Goal: Transaction & Acquisition: Purchase product/service

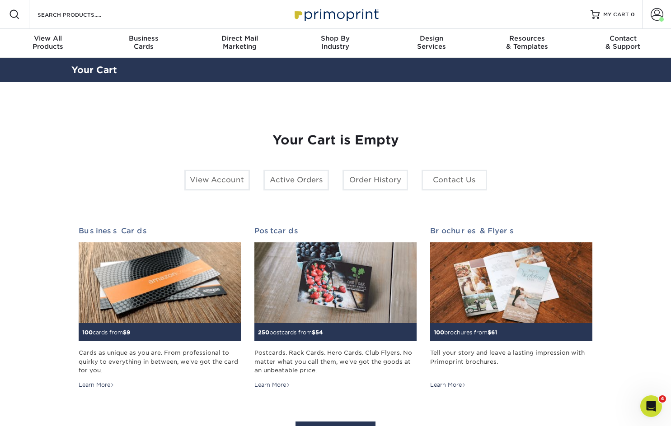
drag, startPoint x: 128, startPoint y: 19, endPoint x: 116, endPoint y: 15, distance: 13.2
click at [128, 19] on div "Resources Menu Search Products Account [PERSON_NAME] Account Dashboard Active O…" at bounding box center [335, 14] width 671 height 29
click at [93, 13] on input "Search Products" at bounding box center [81, 14] width 88 height 11
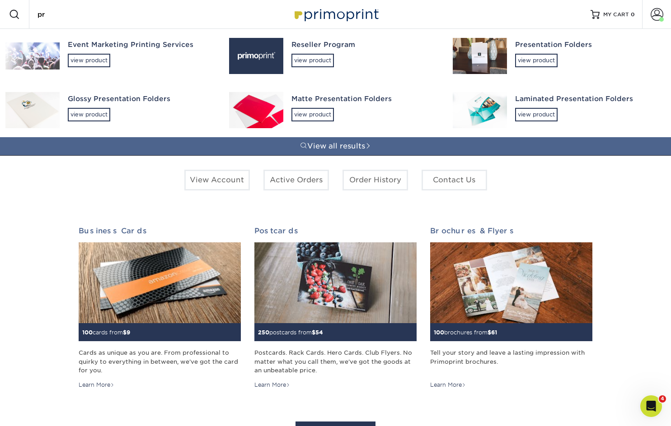
type input "p"
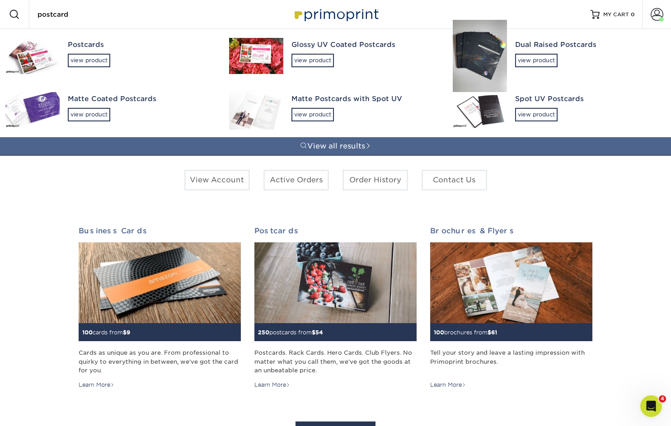
type input "postcard"
click at [306, 52] on div "Glossy UV Coated Postcards view product" at bounding box center [363, 53] width 145 height 49
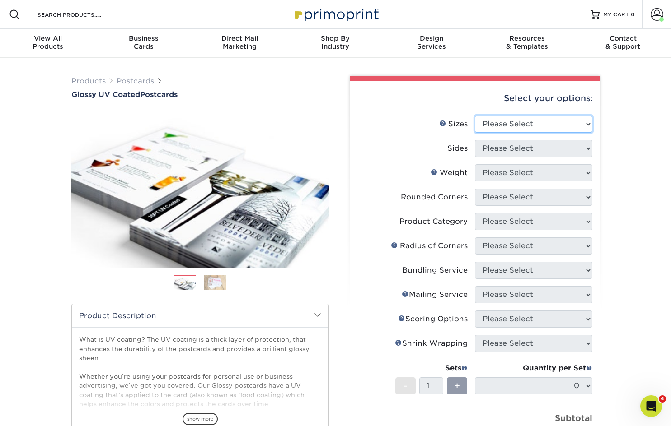
click at [533, 122] on select "Please Select 1.5" x 7" 2" x 4" 2" x 6" 2" x 7" 2" x 8" 2.12" x 5.5" 2.12" x 5.…" at bounding box center [533, 124] width 117 height 17
select select "5.50x8.50"
click at [475, 116] on select "Please Select 1.5" x 7" 2" x 4" 2" x 6" 2" x 7" 2" x 8" 2.12" x 5.5" 2.12" x 5.…" at bounding box center [533, 124] width 117 height 17
click at [497, 152] on select "Please Select Print Both Sides Print Front Only" at bounding box center [533, 148] width 117 height 17
select select "13abbda7-1d64-4f25-8bb2-c179b224825d"
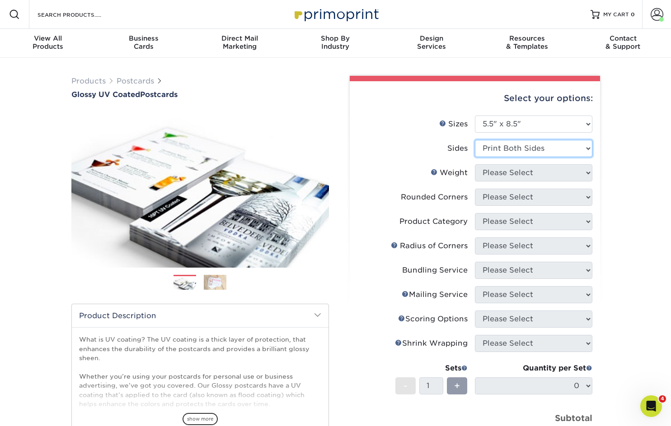
click at [475, 140] on select "Please Select Print Both Sides Print Front Only" at bounding box center [533, 148] width 117 height 17
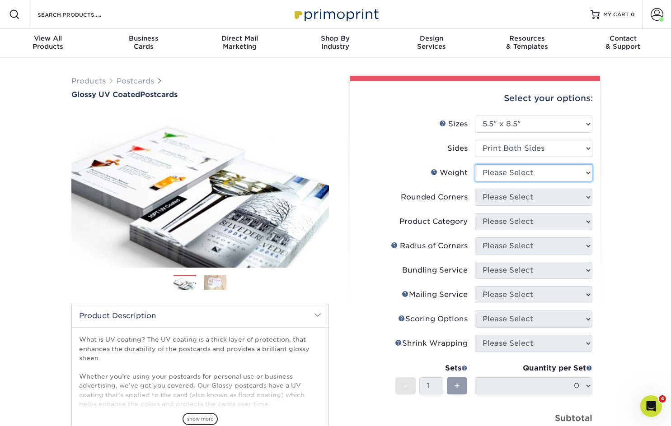
click at [501, 178] on select "Please Select 16PT 18PT C1S 14PT" at bounding box center [533, 172] width 117 height 17
select select "14PT"
click at [475, 164] on select "Please Select 16PT 18PT C1S 14PT" at bounding box center [533, 172] width 117 height 17
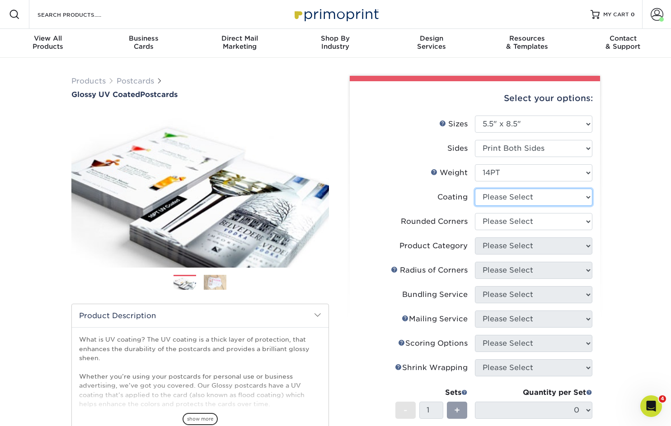
click at [497, 198] on select at bounding box center [533, 197] width 117 height 17
select select "1e8116af-acfc-44b1-83dc-8181aa338834"
click at [475, 189] on select at bounding box center [533, 197] width 117 height 17
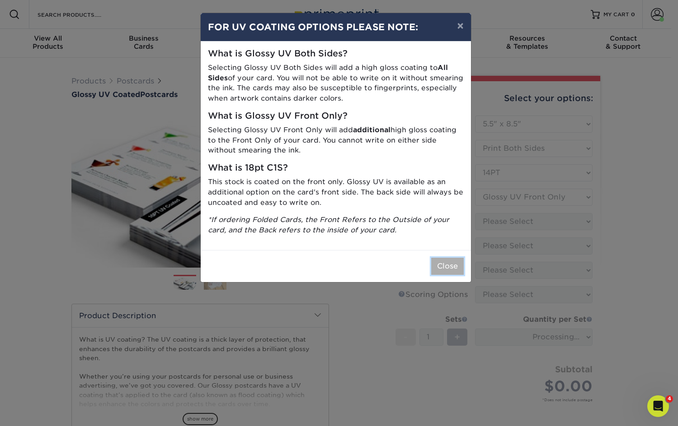
click at [441, 266] on button "Close" at bounding box center [447, 266] width 33 height 17
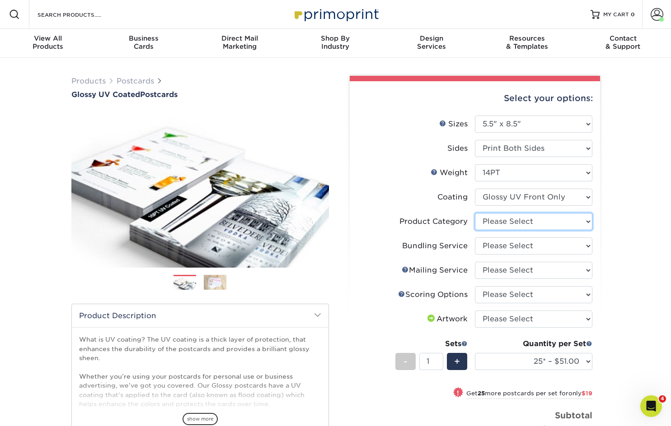
click at [517, 220] on select "Please Select Postcards" at bounding box center [533, 221] width 117 height 17
select select "9b7272e0-d6c8-4c3c-8e97-d3a1bcdab858"
click at [475, 213] on select "Please Select Postcards" at bounding box center [533, 221] width 117 height 17
click at [513, 244] on select "Please Select No Bundling Services Yes, Bundles of 50 (+2 Days) Yes, Bundles of…" at bounding box center [533, 246] width 117 height 17
select select "58689abb-25c0-461c-a4c3-a80b627d6649"
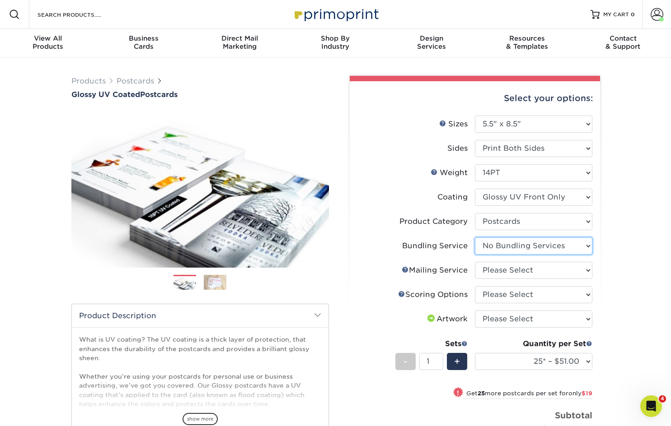
click at [475, 238] on select "Please Select No Bundling Services Yes, Bundles of 50 (+2 Days) Yes, Bundles of…" at bounding box center [533, 246] width 117 height 17
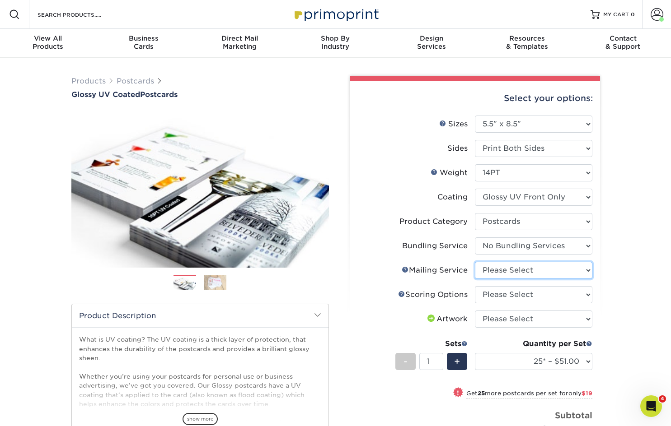
click at [511, 271] on select "Please Select No Direct Mailing Service No, I will mail/stamp/imprint Direct Ma…" at bounding box center [533, 270] width 117 height 17
select select "3e5e9bdd-d78a-4c28-a41d-fe1407925ca6"
click at [475, 262] on select "Please Select No Direct Mailing Service No, I will mail/stamp/imprint Direct Ma…" at bounding box center [533, 270] width 117 height 17
click at [509, 290] on select "Please Select No Scoring One Score Score in Half Two Scores" at bounding box center [533, 294] width 117 height 17
select select "16ebe401-5398-422d-8cb0-f3adbb82deb5"
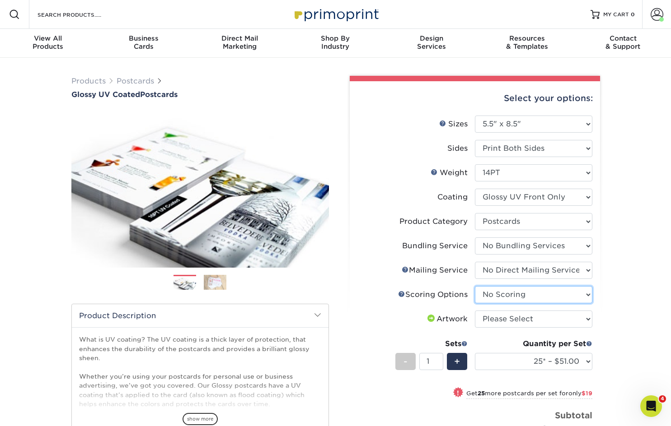
click at [475, 286] on select "Please Select No Scoring One Score Score in Half Two Scores" at bounding box center [533, 294] width 117 height 17
click at [499, 318] on select "Please Select I will upload files I need a design - $150" at bounding box center [533, 319] width 117 height 17
select select "upload"
click at [475, 311] on select "Please Select I will upload files I need a design - $150" at bounding box center [533, 319] width 117 height 17
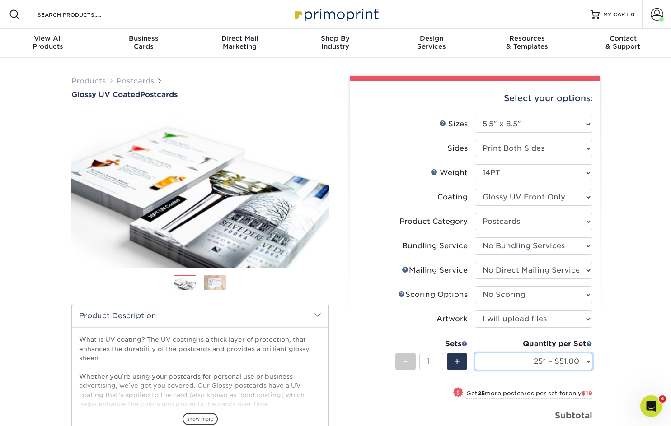
click at [503, 364] on select "25* – $51.00 50* – $70.00 75* – $82.00 100* – $128.00 250* – $192.00 500 – $213…" at bounding box center [533, 361] width 117 height 17
select select "1000 – $246.00"
click at [475, 353] on select "25* – $51.00 50* – $70.00 75* – $82.00 100* – $128.00 250* – $192.00 500 – $213…" at bounding box center [533, 361] width 117 height 17
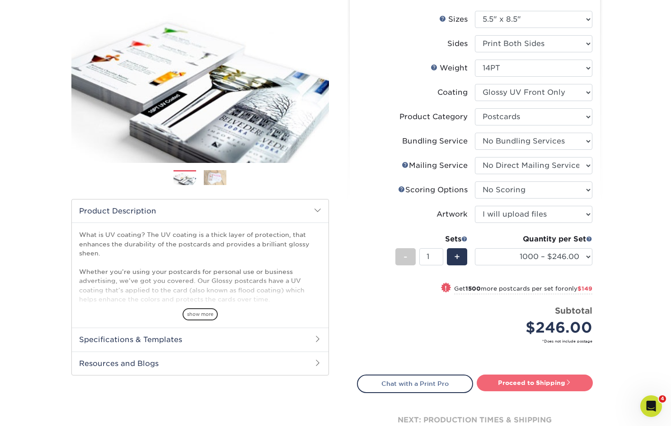
scroll to position [90, 0]
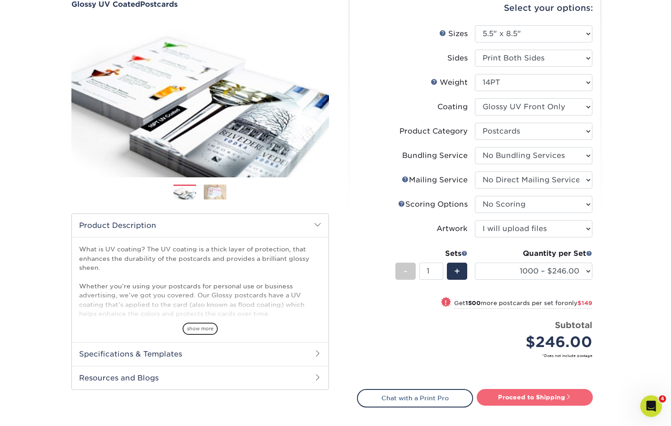
click at [520, 399] on link "Proceed to Shipping" at bounding box center [535, 397] width 116 height 16
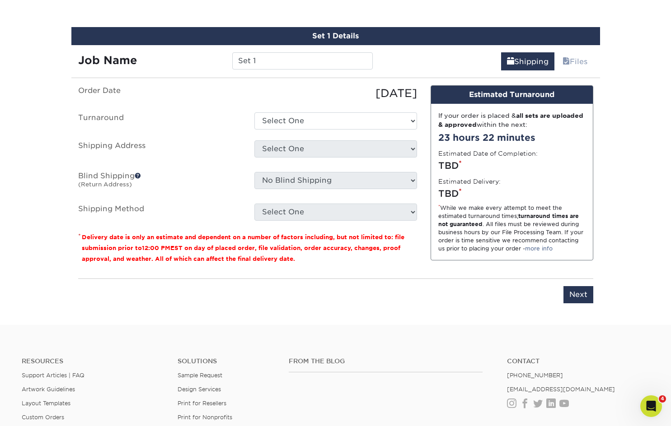
scroll to position [505, 0]
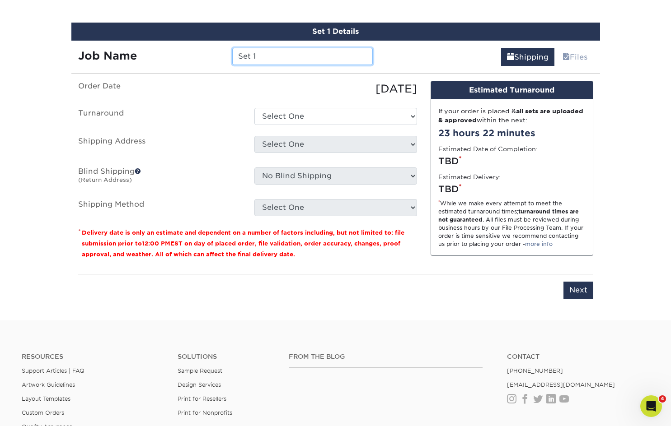
click at [256, 64] on input "Set 1" at bounding box center [302, 56] width 140 height 17
drag, startPoint x: 256, startPoint y: 64, endPoint x: 210, endPoint y: 65, distance: 45.6
click at [210, 65] on div "Job Name Set 1" at bounding box center [225, 56] width 308 height 17
type input "838 Calle Plano_SScott_8.5x5.5"
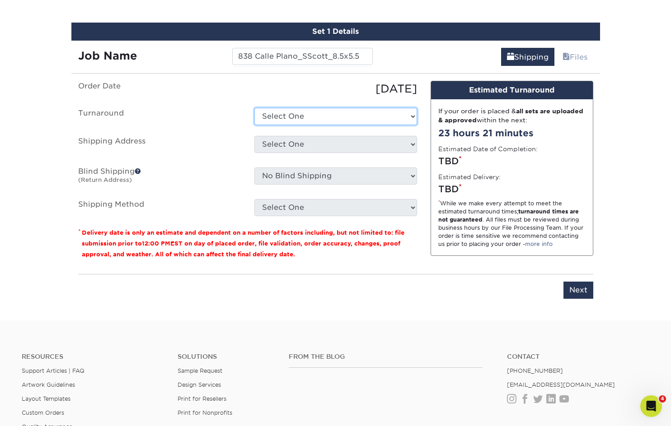
click at [291, 114] on select "Select One 2-4 Business Days 2 Day Next Business Day" at bounding box center [335, 116] width 163 height 17
select select "ff996ea4-6c35-46e0-8aed-b992148d02d5"
click at [254, 108] on select "Select One 2-4 Business Days 2 Day Next Business Day" at bounding box center [335, 116] width 163 height 17
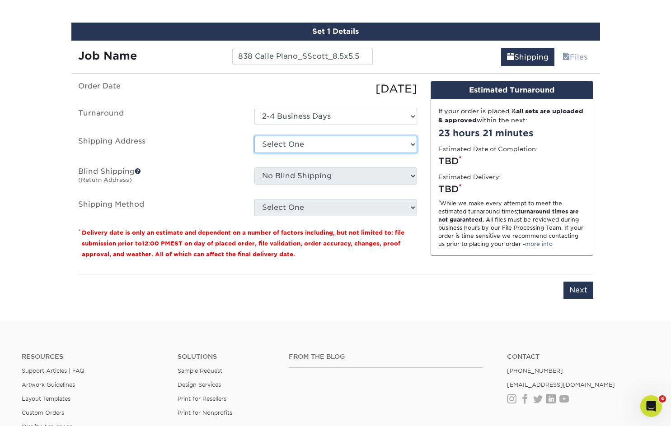
click at [291, 140] on select "Select One B&B Services Bob's Amex Camarillo Cerritos Costa Mesa DAUM South Bay…" at bounding box center [335, 144] width 163 height 17
select select "10188"
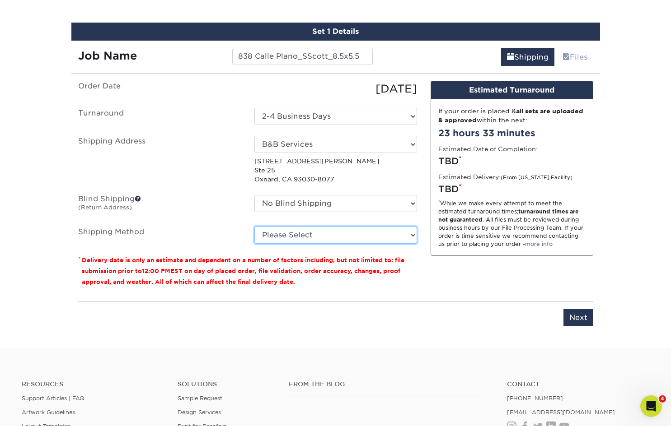
click at [388, 232] on select "Please Select Ground Shipping (+$18.64) 3 Day Shipping Service (+$26.45) 2 Day …" at bounding box center [335, 235] width 163 height 17
select select "03"
click at [254, 227] on select "Please Select Ground Shipping (+$18.64) 3 Day Shipping Service (+$26.45) 2 Day …" at bounding box center [335, 235] width 163 height 17
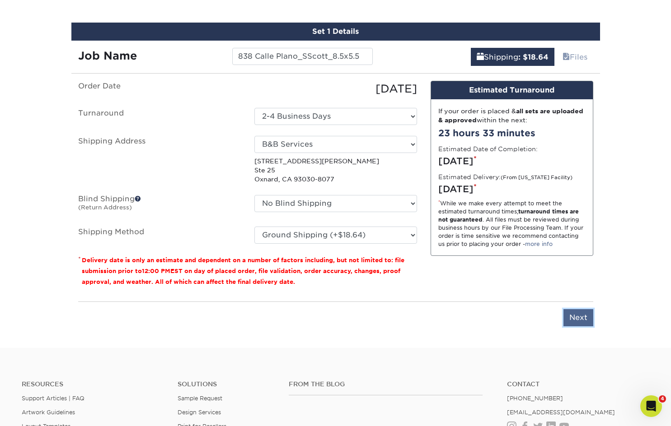
click at [572, 316] on input "Next" at bounding box center [578, 317] width 30 height 17
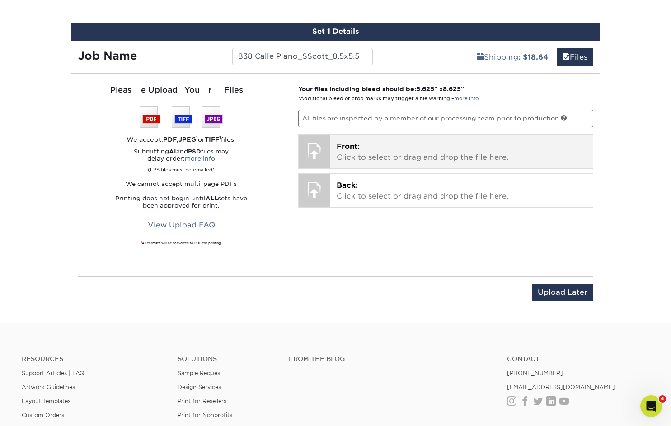
click at [397, 144] on p "Front: Click to select or drag and drop the file here." at bounding box center [461, 152] width 250 height 22
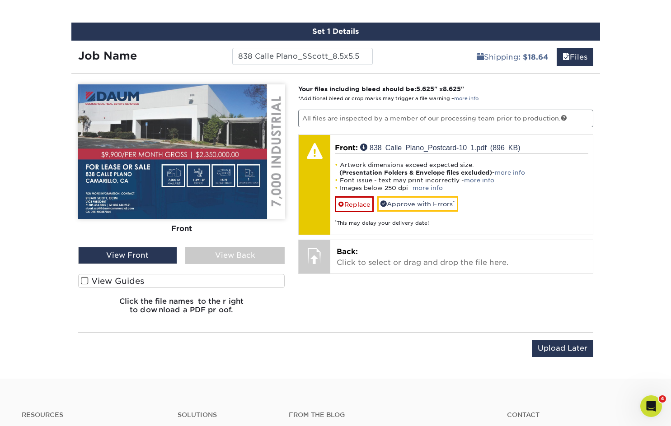
click at [87, 279] on span at bounding box center [85, 281] width 8 height 9
click at [0, 0] on input "View Guides" at bounding box center [0, 0] width 0 height 0
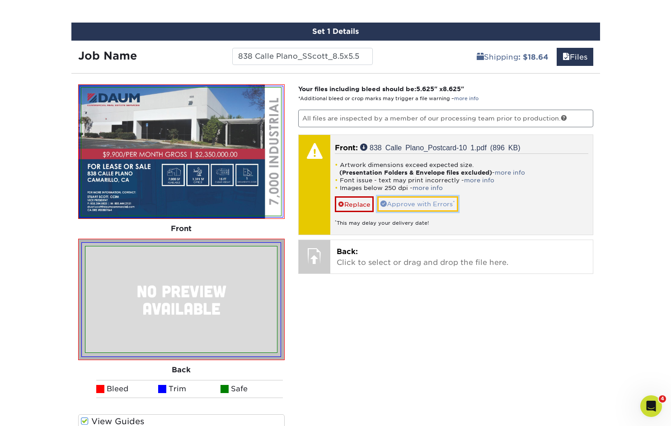
click at [403, 200] on link "Approve with Errors *" at bounding box center [417, 203] width 81 height 15
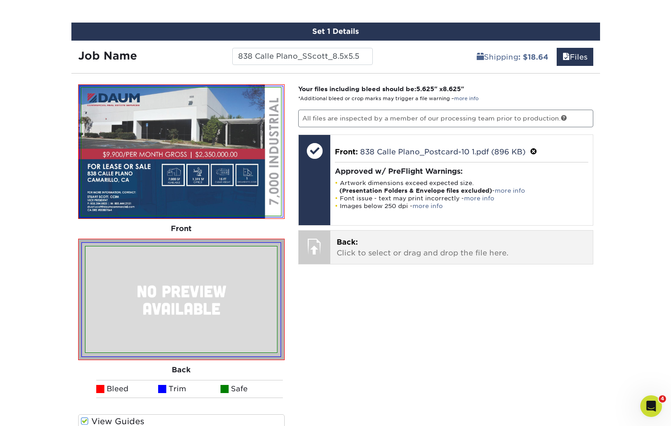
click at [357, 239] on span "Back:" at bounding box center [346, 242] width 21 height 9
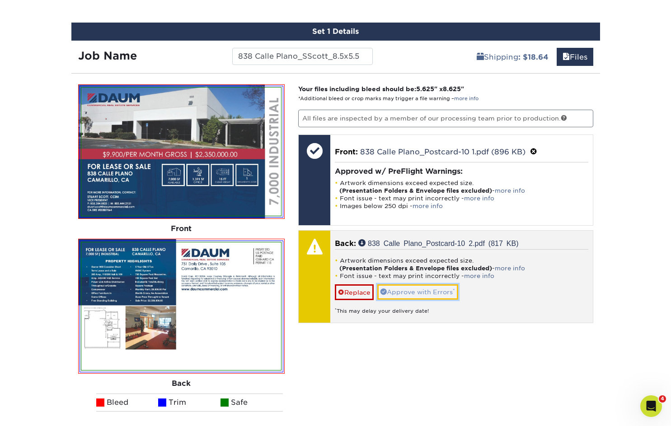
click at [450, 290] on link "Approve with Errors *" at bounding box center [417, 292] width 81 height 15
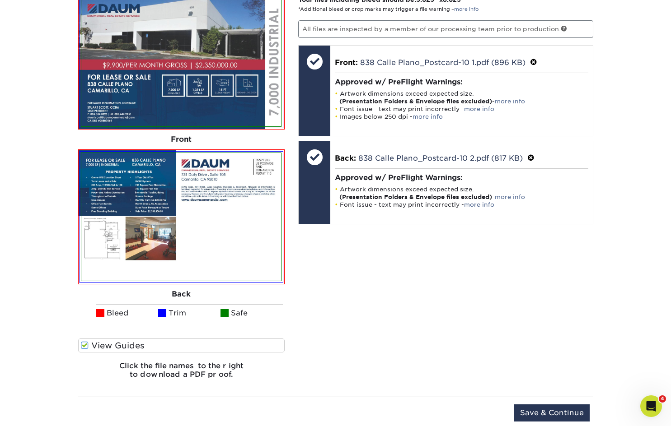
scroll to position [595, 0]
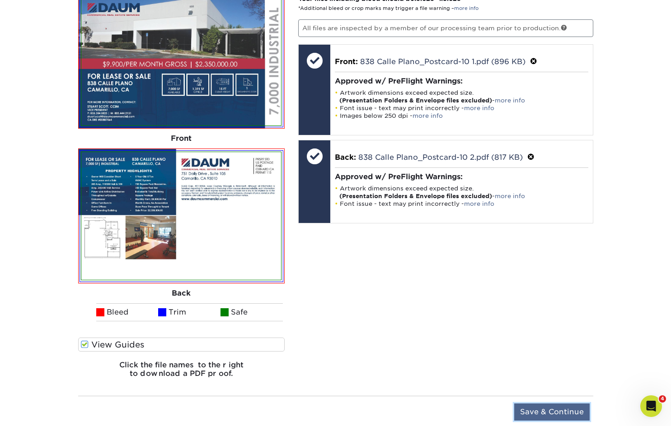
click at [537, 410] on input "Save & Continue" at bounding box center [551, 412] width 75 height 17
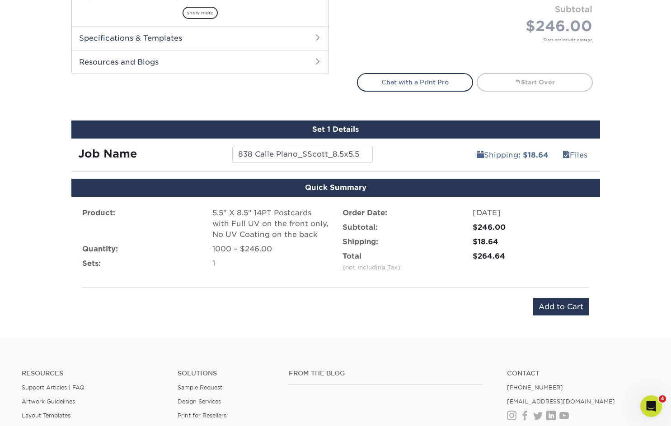
scroll to position [542, 0]
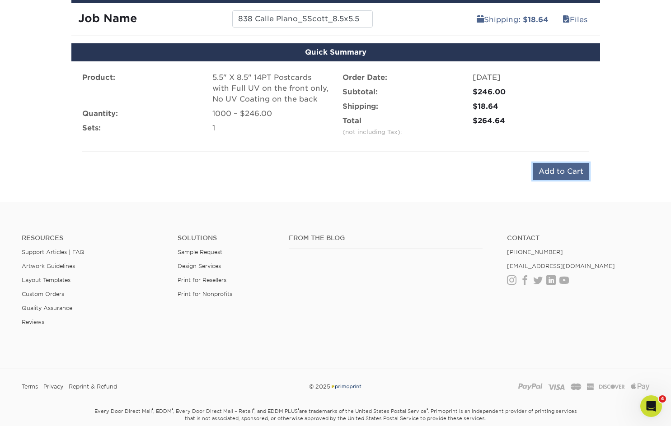
click at [568, 168] on input "Add to Cart" at bounding box center [561, 171] width 56 height 17
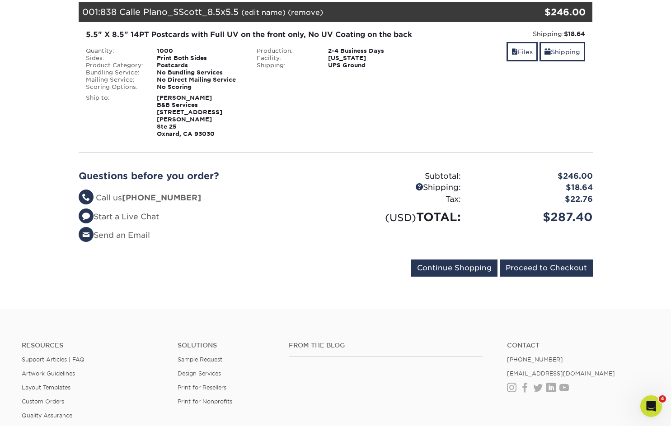
scroll to position [136, 0]
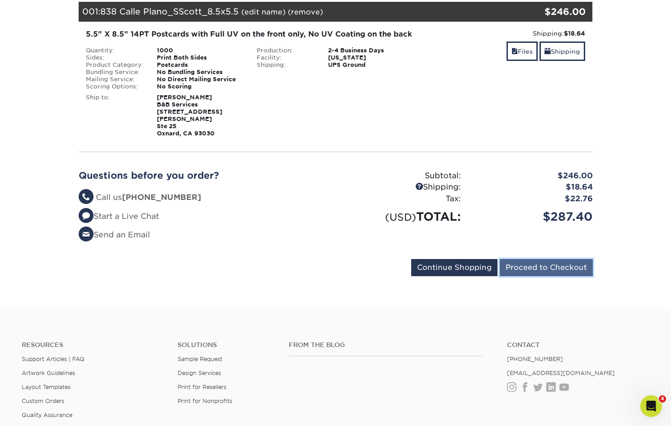
click at [548, 262] on input "Proceed to Checkout" at bounding box center [546, 267] width 93 height 17
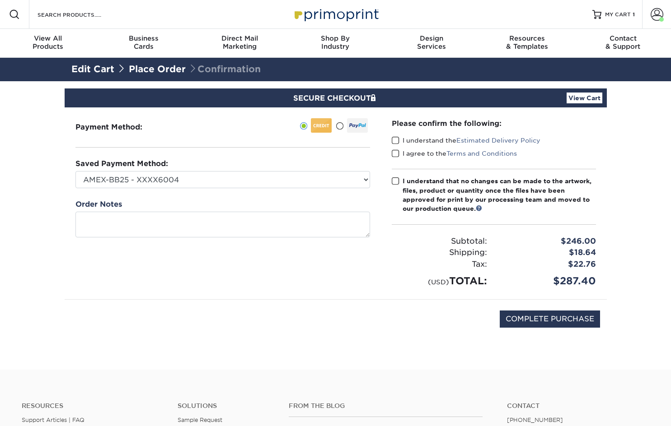
click at [397, 140] on span at bounding box center [396, 140] width 8 height 9
click at [0, 0] on input "I understand the Estimated Delivery Policy" at bounding box center [0, 0] width 0 height 0
click at [398, 154] on span at bounding box center [396, 154] width 8 height 9
click at [0, 0] on input "I agree to the Terms and Conditions" at bounding box center [0, 0] width 0 height 0
click at [399, 173] on div "Please confirm the following: I understand the Estimated Delivery Policy I agre…" at bounding box center [494, 203] width 204 height 170
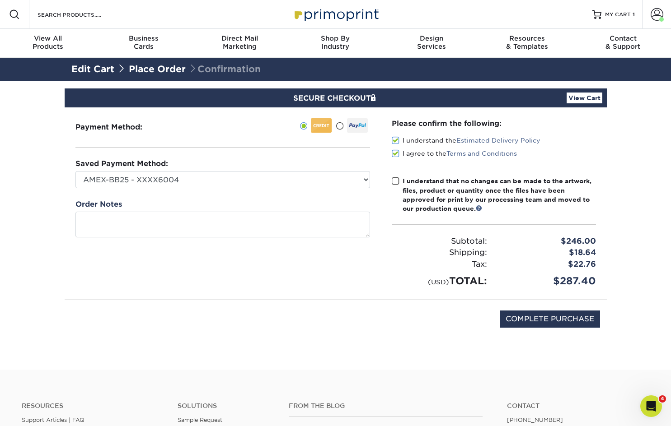
click at [399, 180] on label "I understand that no changes can be made to the artwork, files, product or quan…" at bounding box center [494, 195] width 204 height 37
click at [0, 0] on input "I understand that no changes can be made to the artwork, files, product or quan…" at bounding box center [0, 0] width 0 height 0
click at [535, 315] on input "COMPLETE PURCHASE" at bounding box center [550, 319] width 100 height 17
type input "PROCESSING, PLEASE WAIT..."
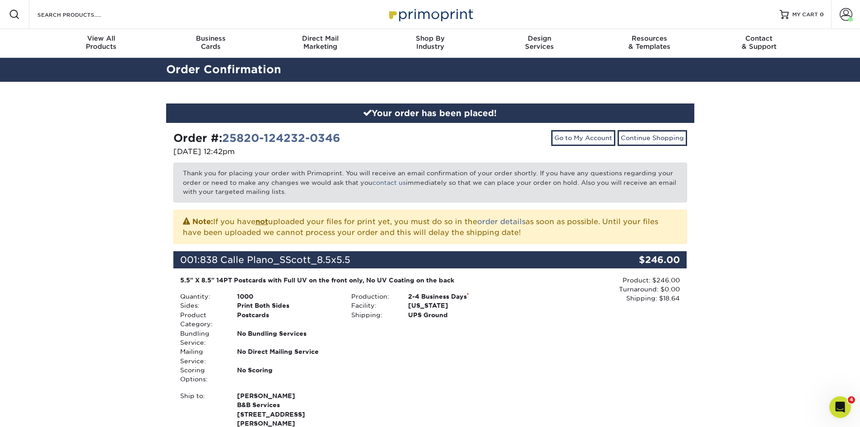
click at [23, 16] on div at bounding box center [14, 14] width 29 height 29
click at [11, 14] on span at bounding box center [14, 14] width 11 height 11
click at [453, 19] on img at bounding box center [430, 14] width 90 height 19
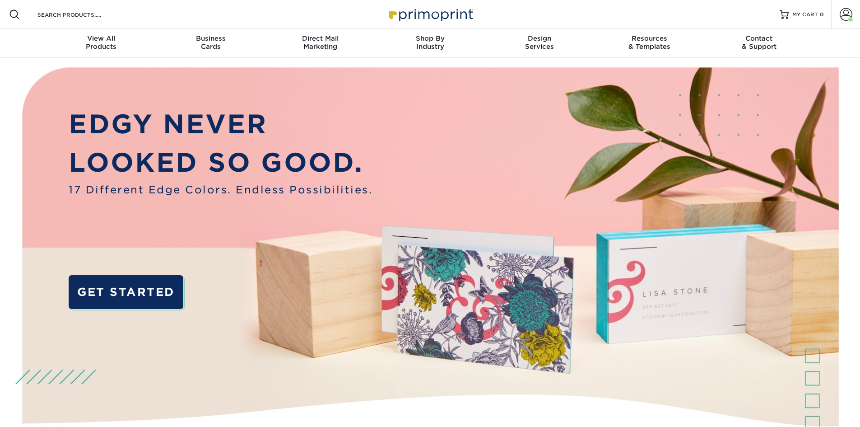
click at [150, 10] on div "Resources Menu Search Products Account [PERSON_NAME] Account Dashboard Active O…" at bounding box center [430, 14] width 860 height 29
click at [148, 12] on div "Resources Menu Search Products Account [PERSON_NAME] Account Dashboard Active O…" at bounding box center [430, 14] width 860 height 29
click at [147, 16] on div "Resources Menu Search Products Account [PERSON_NAME] Account Dashboard Active O…" at bounding box center [430, 14] width 860 height 29
click at [107, 19] on input "Search Products" at bounding box center [81, 14] width 88 height 11
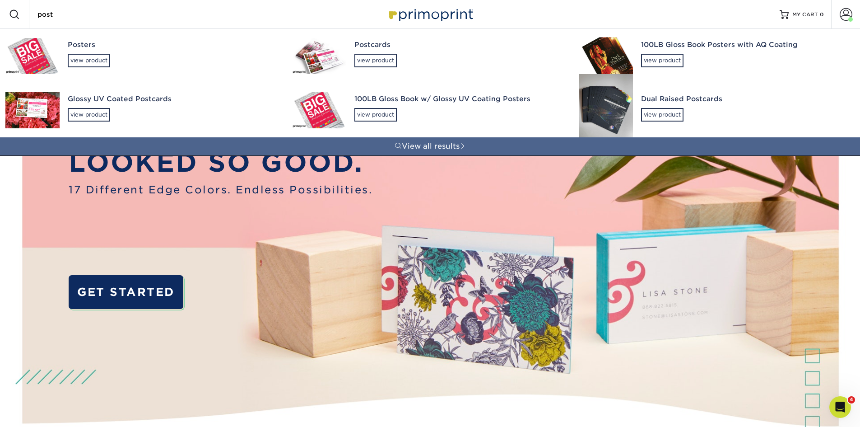
type input "post"
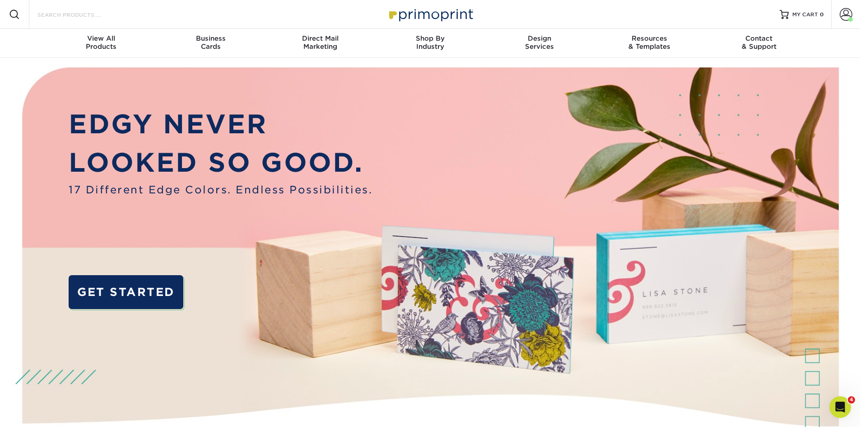
click at [69, 19] on input "Search Products" at bounding box center [81, 14] width 88 height 11
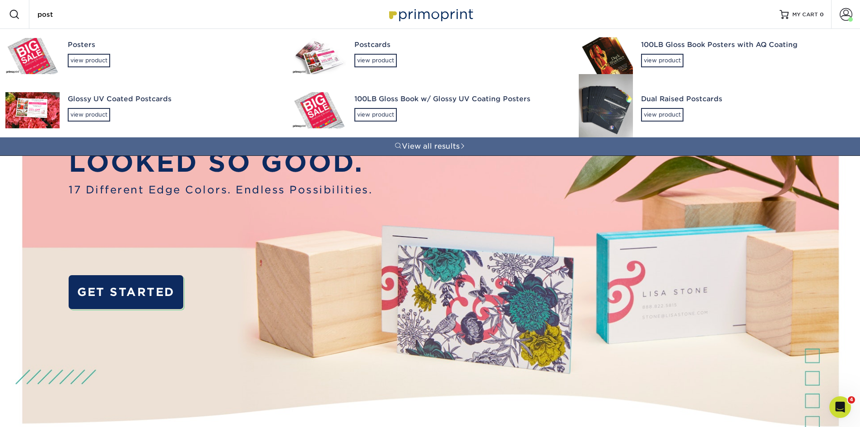
type input "post"
click at [112, 98] on div "Glossy UV Coated Postcards" at bounding box center [172, 99] width 208 height 10
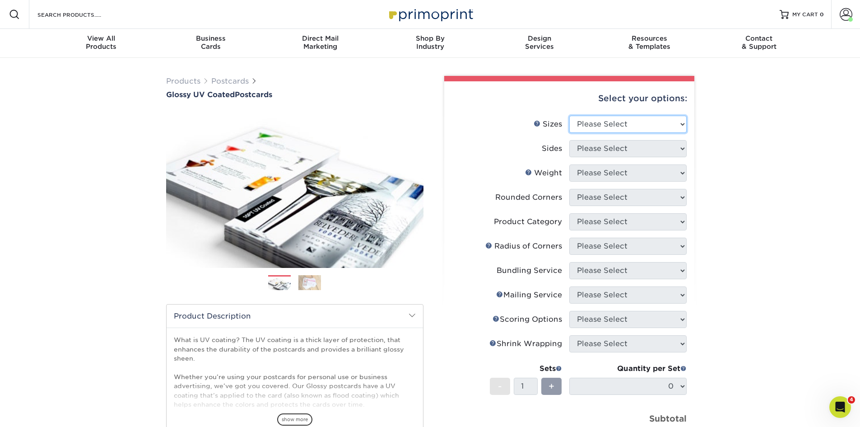
click at [613, 126] on select "Please Select 1.5" x 7" 2" x 4" 2" x 6" 2" x 7" 2" x 8" 2.12" x 5.5" 2.12" x 5.…" at bounding box center [628, 124] width 117 height 17
click at [611, 117] on select "Please Select 1.5" x 7" 2" x 4" 2" x 6" 2" x 7" 2" x 8" 2.12" x 5.5" 2.12" x 5.…" at bounding box center [628, 124] width 117 height 17
select select "5.50x8.50"
click at [570, 116] on select "Please Select 1.5" x 7" 2" x 4" 2" x 6" 2" x 7" 2" x 8" 2.12" x 5.5" 2.12" x 5.…" at bounding box center [628, 124] width 117 height 17
click at [614, 146] on select "Please Select Print Both Sides Print Front Only" at bounding box center [628, 148] width 117 height 17
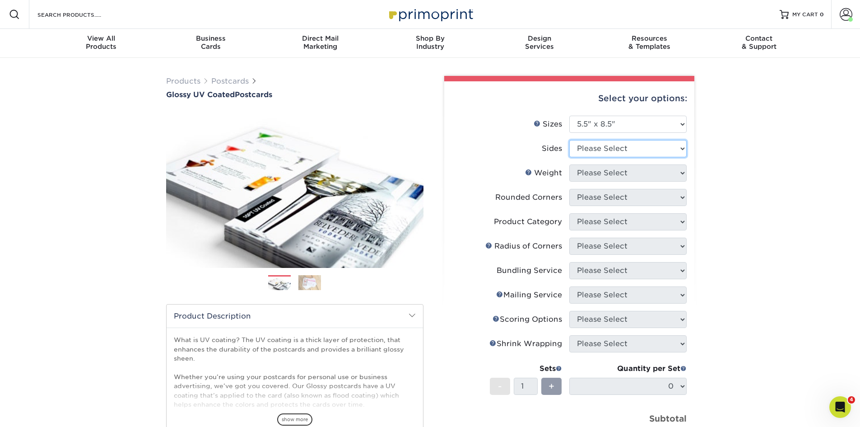
select select "13abbda7-1d64-4f25-8bb2-c179b224825d"
click at [570, 140] on select "Please Select Print Both Sides Print Front Only" at bounding box center [628, 148] width 117 height 17
click at [613, 173] on select "Please Select 16PT 18PT C1S 14PT" at bounding box center [628, 172] width 117 height 17
select select "14PT"
click at [570, 164] on select "Please Select 16PT 18PT C1S 14PT" at bounding box center [628, 172] width 117 height 17
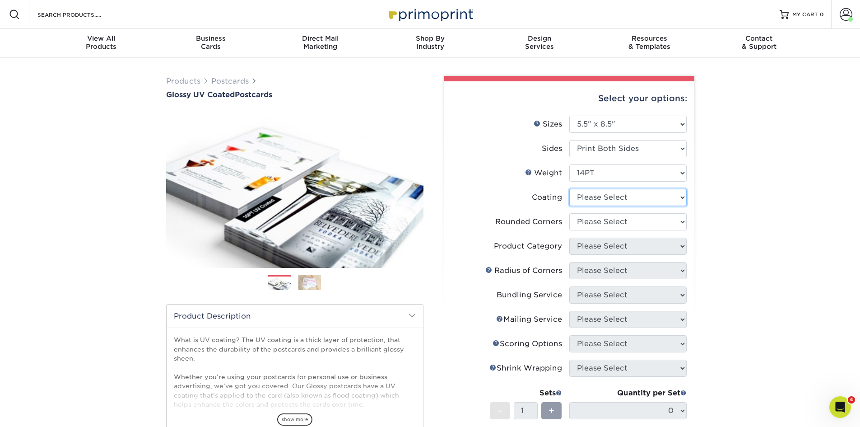
click at [614, 199] on select at bounding box center [628, 197] width 117 height 17
select select "1e8116af-acfc-44b1-83dc-8181aa338834"
click at [570, 189] on select at bounding box center [628, 197] width 117 height 17
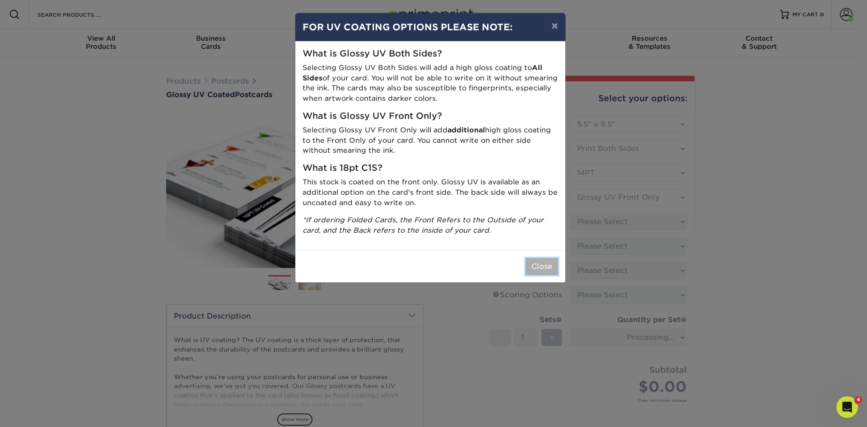
click at [540, 268] on button "Close" at bounding box center [542, 266] width 33 height 17
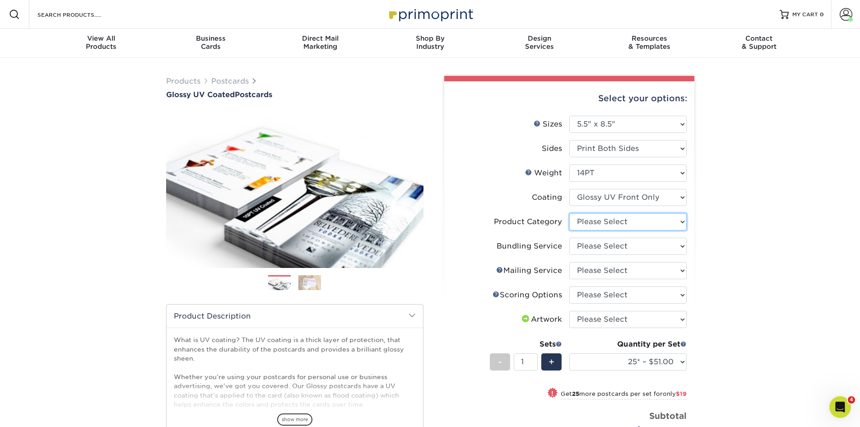
click at [627, 221] on select "Please Select Postcards" at bounding box center [628, 221] width 117 height 17
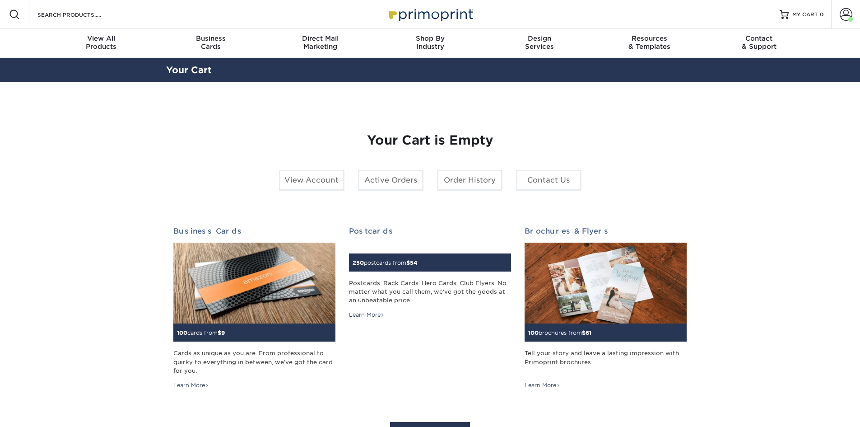
click at [107, 20] on div "Search Products" at bounding box center [76, 14] width 95 height 29
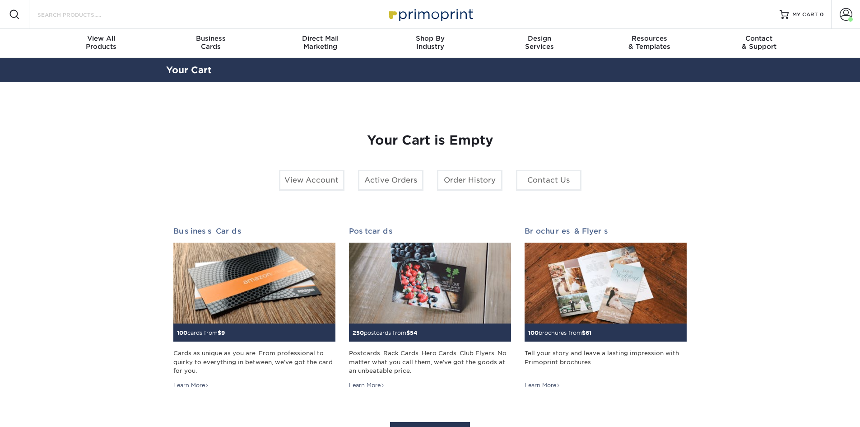
click at [103, 16] on input "Search Products" at bounding box center [81, 14] width 88 height 11
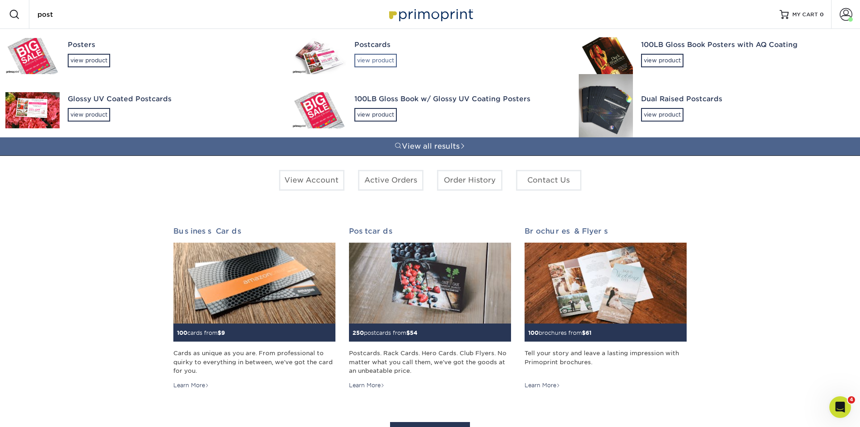
type input "post"
click at [364, 57] on div "view product" at bounding box center [376, 61] width 42 height 14
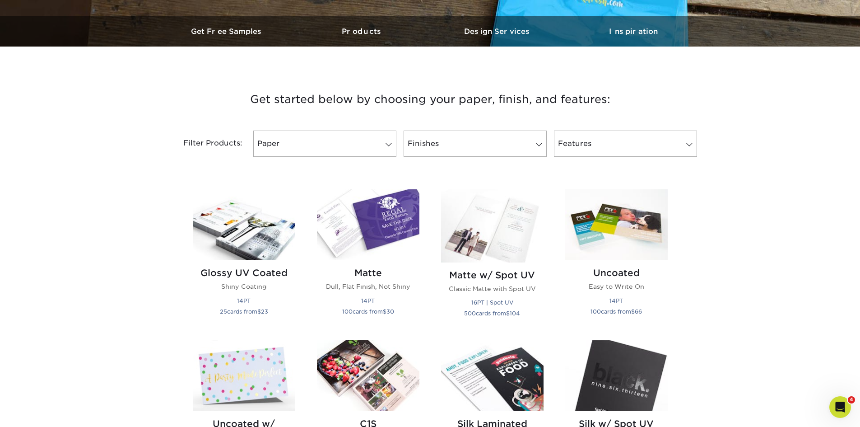
scroll to position [271, 0]
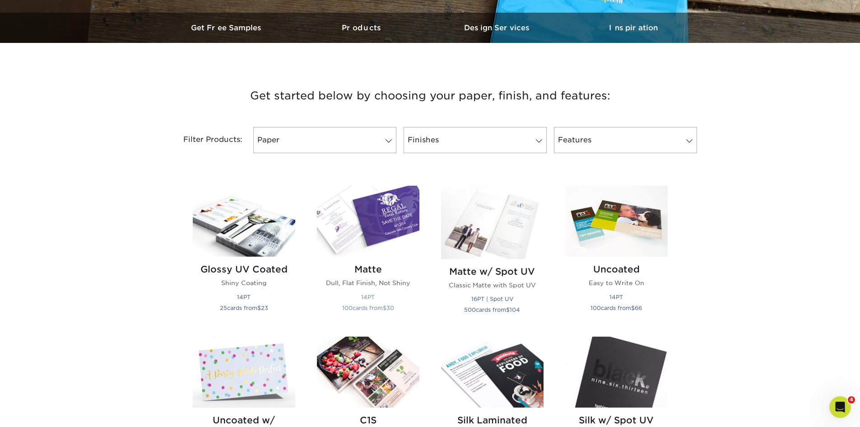
click at [376, 213] on img at bounding box center [368, 221] width 103 height 71
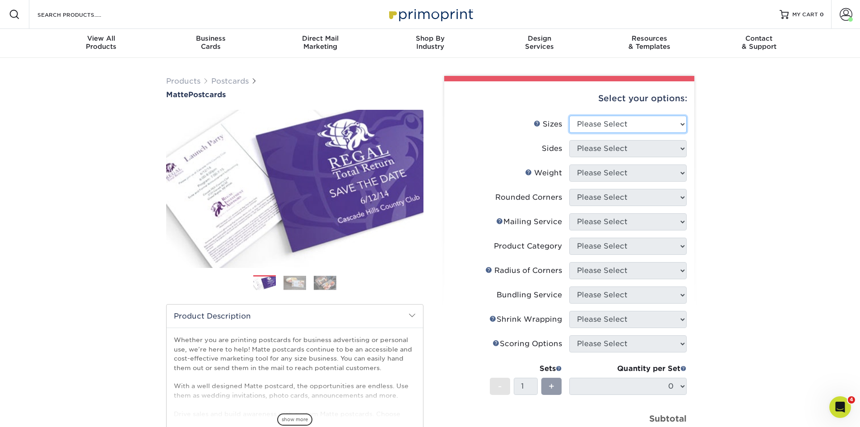
click at [625, 122] on select "Please Select 1.5" x 7" 2" x 4" 2" x 6" 2" x 7" 2" x 8" 2.12" x 5.5" 2.125" x 5…" at bounding box center [628, 124] width 117 height 17
select select "5.50x8.50"
click at [570, 116] on select "Please Select 1.5" x 7" 2" x 4" 2" x 6" 2" x 7" 2" x 8" 2.12" x 5.5" 2.125" x 5…" at bounding box center [628, 124] width 117 height 17
click at [598, 153] on select "Please Select Print Both Sides Print Front Only" at bounding box center [628, 148] width 117 height 17
select select "13abbda7-1d64-4f25-8bb2-c179b224825d"
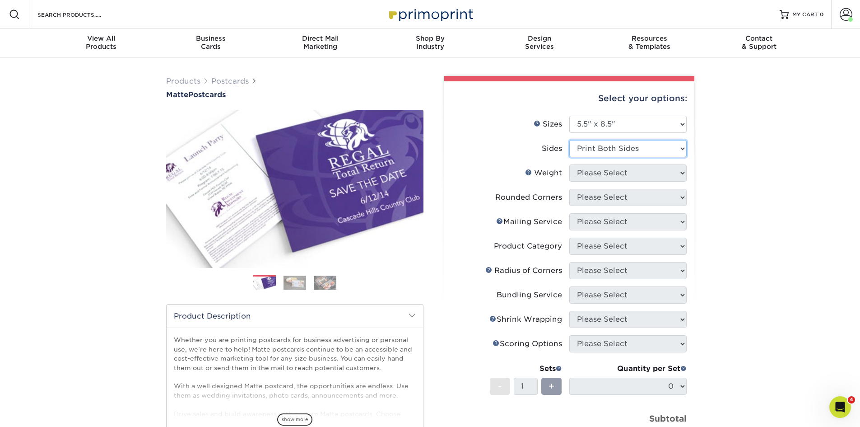
click at [570, 140] on select "Please Select Print Both Sides Print Front Only" at bounding box center [628, 148] width 117 height 17
click at [601, 172] on select "Please Select 14PT 16PT" at bounding box center [628, 172] width 117 height 17
select select "14PT"
click at [570, 164] on select "Please Select 14PT 16PT" at bounding box center [628, 172] width 117 height 17
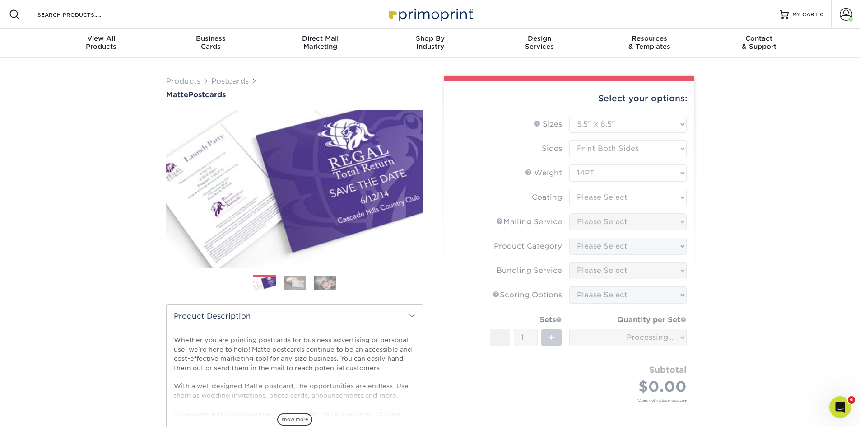
click at [598, 196] on form "Sizes Help Sizes Please Select 1.5" x 7" 2" x 4" 2" x 6" 2" x 7" 2" x 8" 2.12" …" at bounding box center [570, 270] width 236 height 308
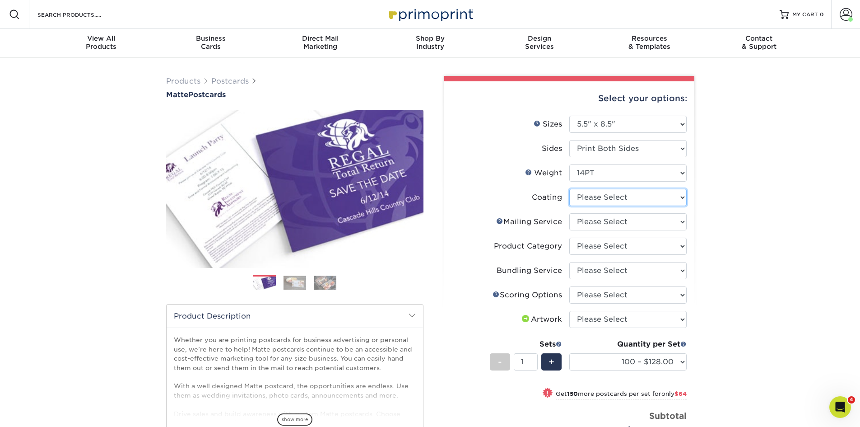
click at [601, 193] on select at bounding box center [628, 197] width 117 height 17
select select "121bb7b5-3b4d-429f-bd8d-bbf80e953313"
click at [570, 189] on select at bounding box center [628, 197] width 117 height 17
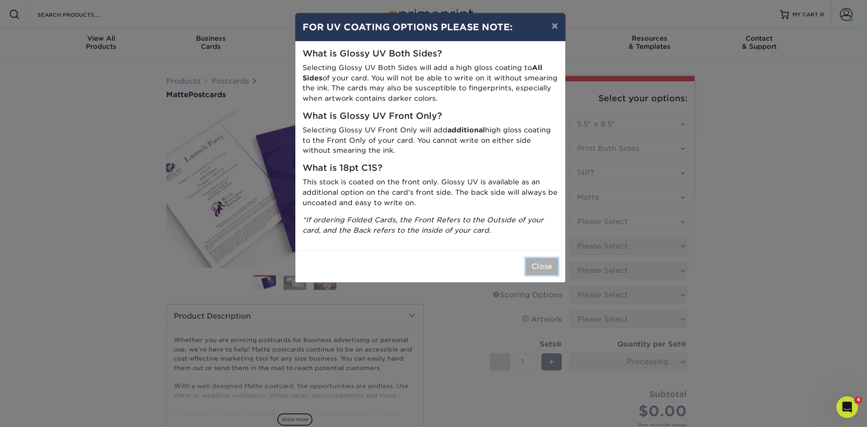
click at [542, 266] on button "Close" at bounding box center [542, 266] width 33 height 17
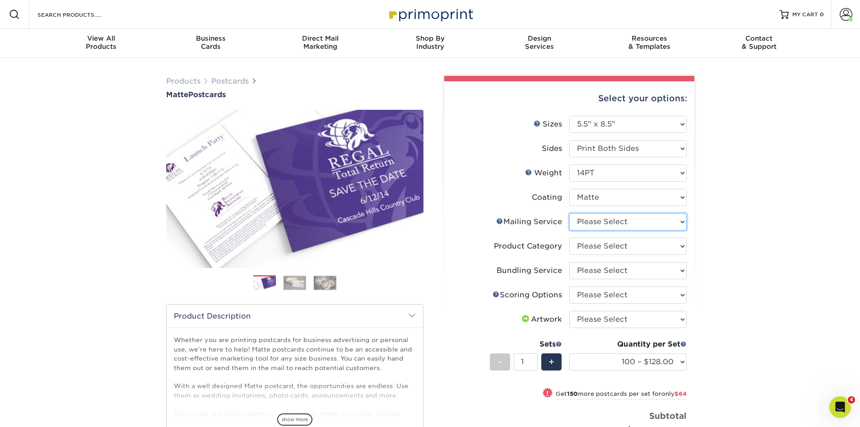
click at [606, 222] on select "Please Select No Direct Mailing Service No, I will mail/stamp/imprint Direct Ma…" at bounding box center [628, 221] width 117 height 17
select select "3e5e9bdd-d78a-4c28-a41d-fe1407925ca6"
click at [570, 213] on select "Please Select No Direct Mailing Service No, I will mail/stamp/imprint Direct Ma…" at bounding box center [628, 221] width 117 height 17
click at [605, 246] on select "Please Select Postcards" at bounding box center [628, 246] width 117 height 17
select select "9b7272e0-d6c8-4c3c-8e97-d3a1bcdab858"
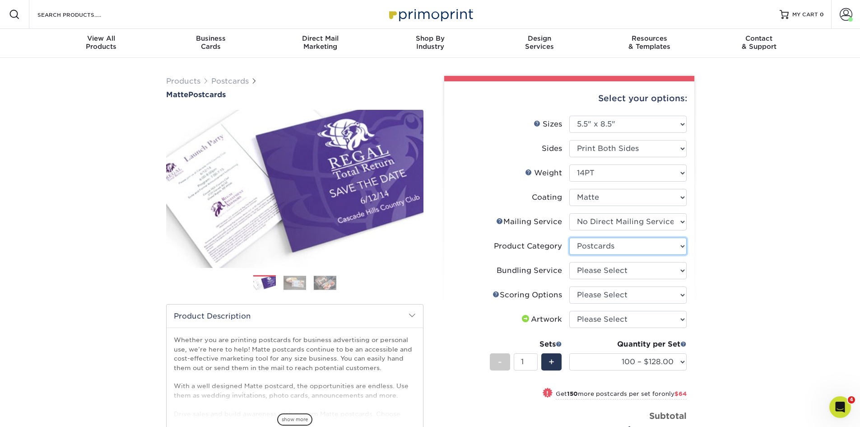
click at [570, 238] on select "Please Select Postcards" at bounding box center [628, 246] width 117 height 17
click at [600, 271] on select "Please Select No Bundling Services Yes, Bundles of 50 (+2 Days) Yes, Bundles of…" at bounding box center [628, 270] width 117 height 17
select select "58689abb-25c0-461c-a4c3-a80b627d6649"
click at [570, 262] on select "Please Select No Bundling Services Yes, Bundles of 50 (+2 Days) Yes, Bundles of…" at bounding box center [628, 270] width 117 height 17
click at [598, 295] on select "Please Select No Scoring One Score Score in Half Two Scores" at bounding box center [628, 294] width 117 height 17
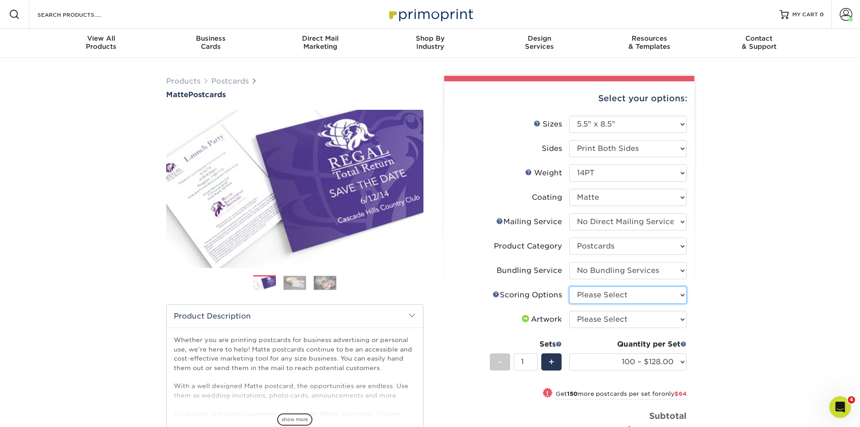
select select "16ebe401-5398-422d-8cb0-f3adbb82deb5"
click at [570, 286] on select "Please Select No Scoring One Score Score in Half Two Scores" at bounding box center [628, 294] width 117 height 17
click at [594, 318] on select "Please Select I will upload files I need a design - $150" at bounding box center [628, 319] width 117 height 17
select select "upload"
click at [570, 311] on select "Please Select I will upload files I need a design - $150" at bounding box center [628, 319] width 117 height 17
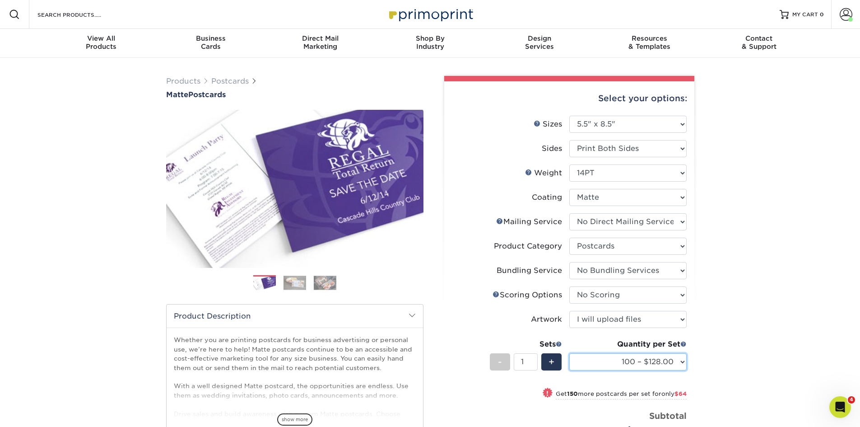
click at [604, 356] on select "100 – $128.00 250 – $192.00 500 – $213.00 1000 – $246.00 2500 – $395.00 5000 – …" at bounding box center [628, 361] width 117 height 17
select select "2500 – $395.00"
click at [570, 353] on select "100 – $128.00 250 – $192.00 500 – $213.00 1000 – $246.00 2500 – $395.00 5000 – …" at bounding box center [628, 361] width 117 height 17
click at [631, 11] on div "Resources Menu Search Products Account Welcome, Jennifer Account Dashboard Acti…" at bounding box center [430, 14] width 860 height 29
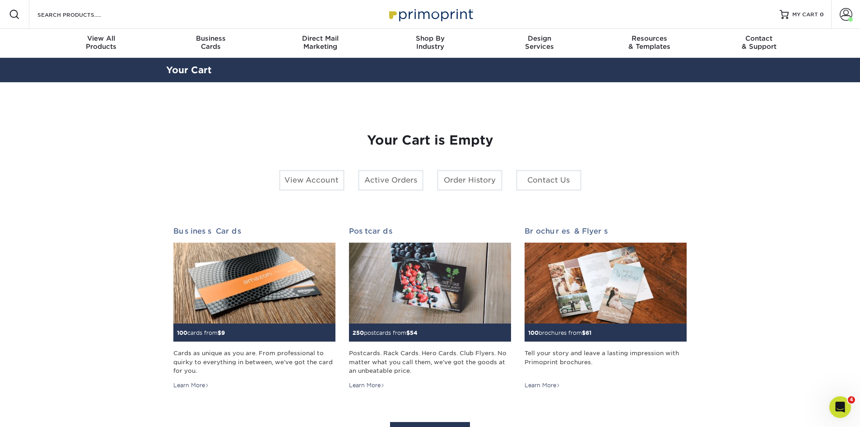
click at [124, 17] on div "Resources Menu Search Products Account [PERSON_NAME] Account Dashboard Active O…" at bounding box center [430, 14] width 860 height 29
click at [107, 16] on input "Search Products" at bounding box center [81, 14] width 88 height 11
click at [102, 14] on input "Search Products" at bounding box center [81, 14] width 88 height 11
type input "po"
click at [54, 138] on section "YOUR CART Empty Cart Your Cart is Empty View Account Active Orders Order Histor…" at bounding box center [430, 285] width 860 height 407
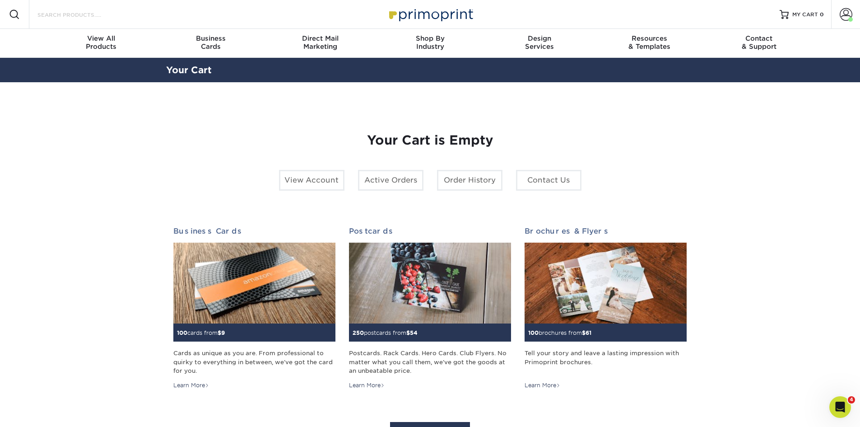
click at [93, 10] on input "Search Products" at bounding box center [81, 14] width 88 height 11
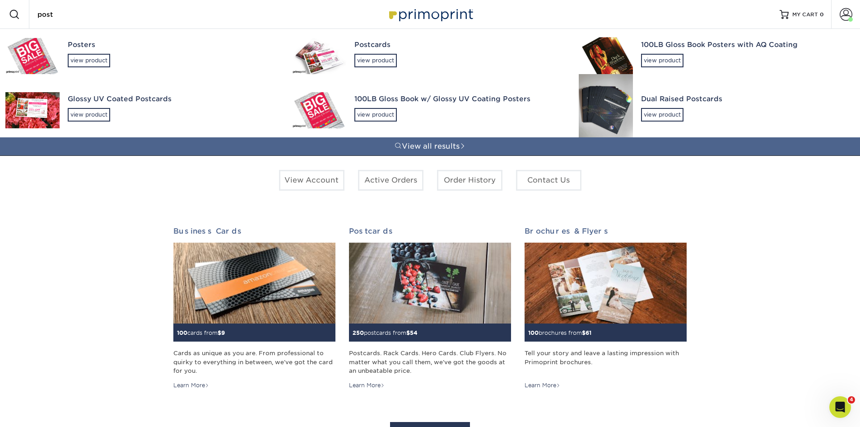
type input "post"
click at [93, 102] on div "Glossy UV Coated Postcards" at bounding box center [172, 99] width 208 height 10
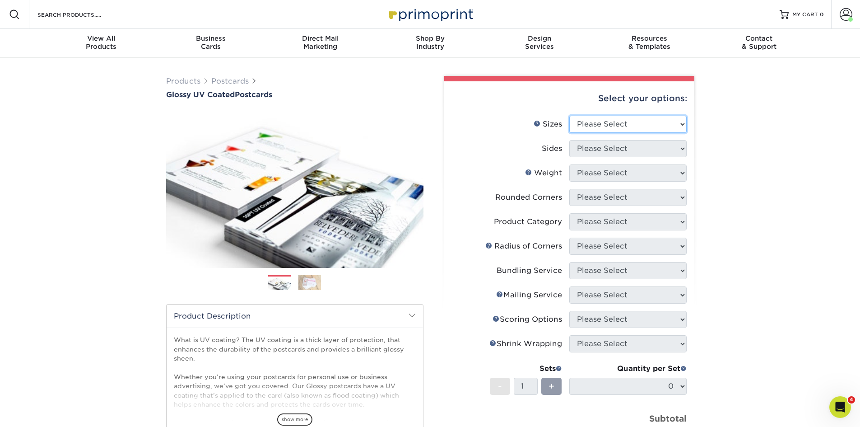
click at [643, 126] on select "Please Select 1.5" x 7" 2" x 4" 2" x 6" 2" x 7" 2" x 8" 2.12" x 5.5" 2.12" x 5.…" at bounding box center [628, 124] width 117 height 17
select select "5.50x8.50"
click at [570, 116] on select "Please Select 1.5" x 7" 2" x 4" 2" x 6" 2" x 7" 2" x 8" 2.12" x 5.5" 2.12" x 5.…" at bounding box center [628, 124] width 117 height 17
click at [599, 144] on select "Please Select Print Both Sides Print Front Only" at bounding box center [628, 148] width 117 height 17
select select "13abbda7-1d64-4f25-8bb2-c179b224825d"
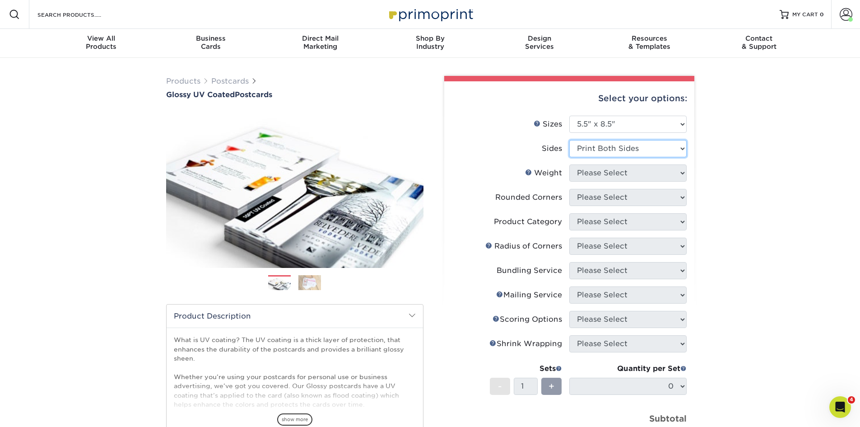
click at [570, 140] on select "Please Select Print Both Sides Print Front Only" at bounding box center [628, 148] width 117 height 17
click at [599, 177] on select "Please Select 16PT 18PT C1S 14PT" at bounding box center [628, 172] width 117 height 17
select select "14PT"
click at [570, 164] on select "Please Select 16PT 18PT C1S 14PT" at bounding box center [628, 172] width 117 height 17
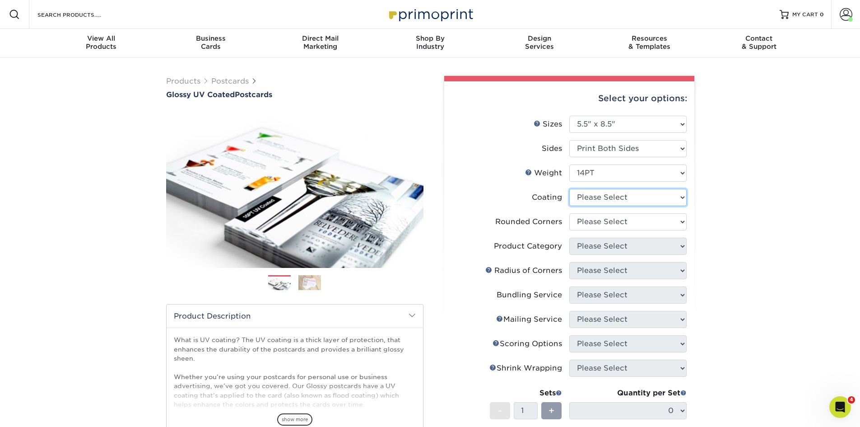
click at [599, 197] on select at bounding box center [628, 197] width 117 height 17
select select "1e8116af-acfc-44b1-83dc-8181aa338834"
click at [570, 189] on select at bounding box center [628, 197] width 117 height 17
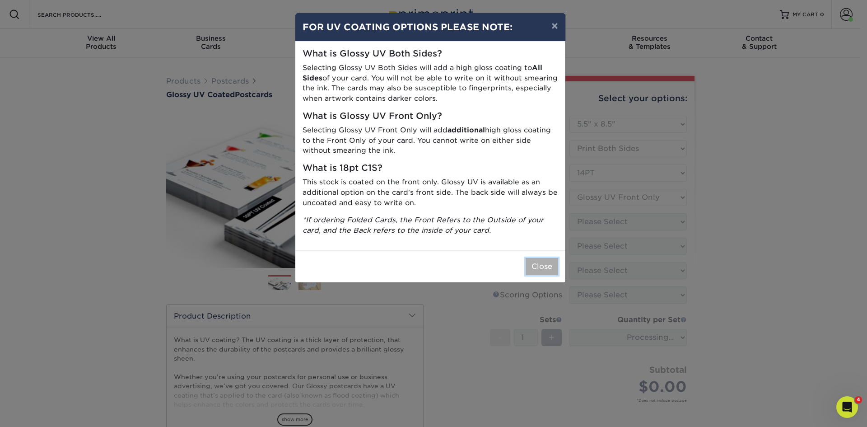
click at [540, 267] on button "Close" at bounding box center [542, 266] width 33 height 17
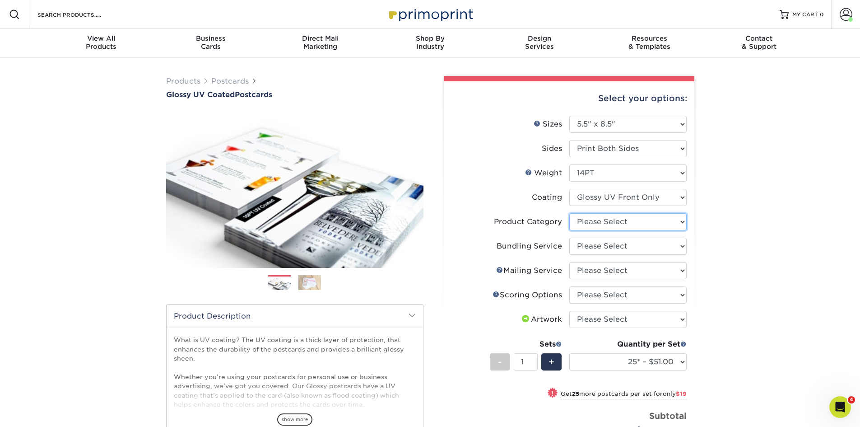
click at [609, 220] on select "Please Select Postcards" at bounding box center [628, 221] width 117 height 17
select select "9b7272e0-d6c8-4c3c-8e97-d3a1bcdab858"
click at [570, 213] on select "Please Select Postcards" at bounding box center [628, 221] width 117 height 17
click at [604, 246] on select "Please Select No Bundling Services Yes, Bundles of 50 (+2 Days) Yes, Bundles of…" at bounding box center [628, 246] width 117 height 17
select select "58689abb-25c0-461c-a4c3-a80b627d6649"
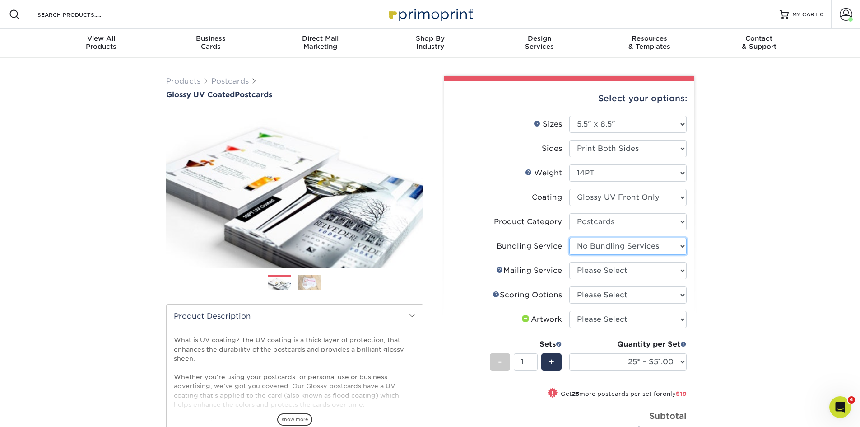
click at [570, 238] on select "Please Select No Bundling Services Yes, Bundles of 50 (+2 Days) Yes, Bundles of…" at bounding box center [628, 246] width 117 height 17
click at [590, 276] on select "Please Select No Direct Mailing Service No, I will mail/stamp/imprint Direct Ma…" at bounding box center [628, 270] width 117 height 17
select select "3e5e9bdd-d78a-4c28-a41d-fe1407925ca6"
click at [570, 262] on select "Please Select No Direct Mailing Service No, I will mail/stamp/imprint Direct Ma…" at bounding box center [628, 270] width 117 height 17
click at [591, 296] on select "Please Select No Scoring One Score Score in Half Two Scores" at bounding box center [628, 294] width 117 height 17
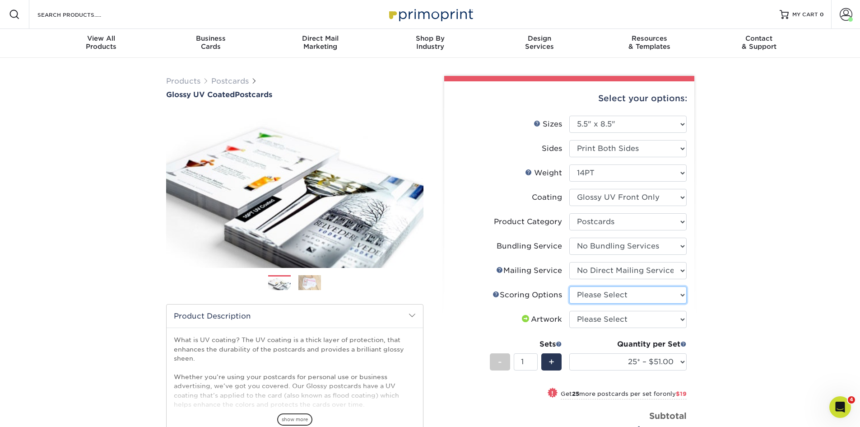
select select "16ebe401-5398-422d-8cb0-f3adbb82deb5"
click at [570, 286] on select "Please Select No Scoring One Score Score in Half Two Scores" at bounding box center [628, 294] width 117 height 17
click at [596, 321] on select "Please Select I will upload files I need a design - $150" at bounding box center [628, 319] width 117 height 17
select select "upload"
click at [570, 311] on select "Please Select I will upload files I need a design - $150" at bounding box center [628, 319] width 117 height 17
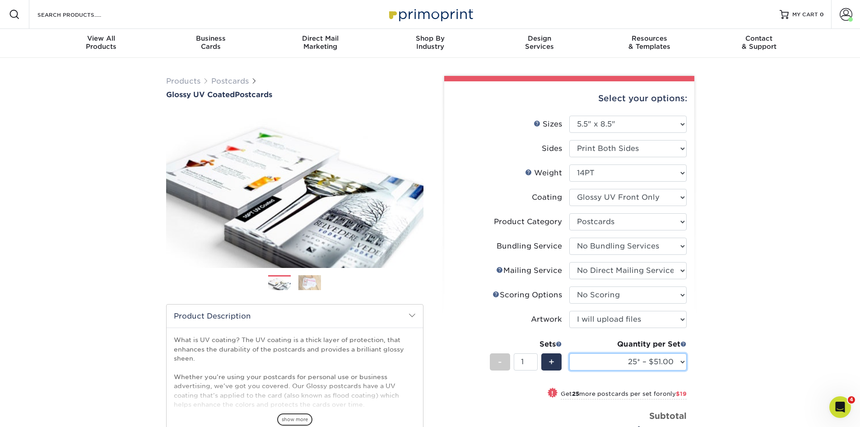
click at [596, 359] on select "25* – $51.00 50* – $70.00 75* – $82.00 100* – $128.00 250* – $192.00 500 – $213…" at bounding box center [628, 361] width 117 height 17
select select "2500 – $395.00"
click at [570, 353] on select "25* – $51.00 50* – $70.00 75* – $82.00 100* – $128.00 250* – $192.00 500 – $213…" at bounding box center [628, 361] width 117 height 17
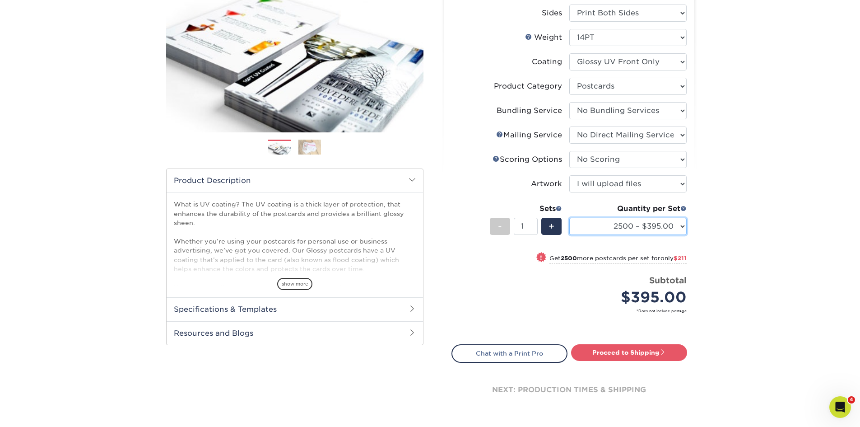
scroll to position [181, 0]
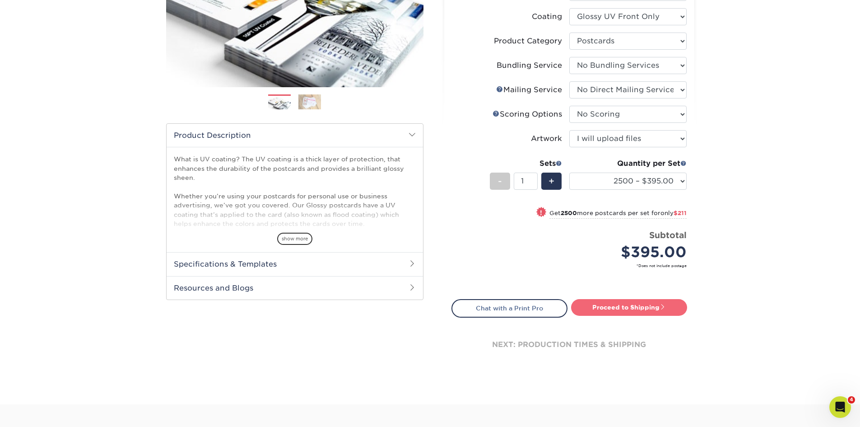
click at [624, 307] on link "Proceed to Shipping" at bounding box center [629, 307] width 116 height 16
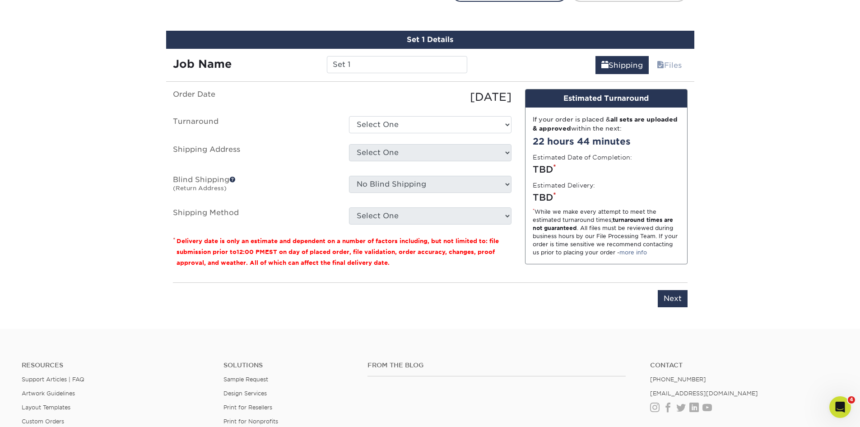
scroll to position [505, 0]
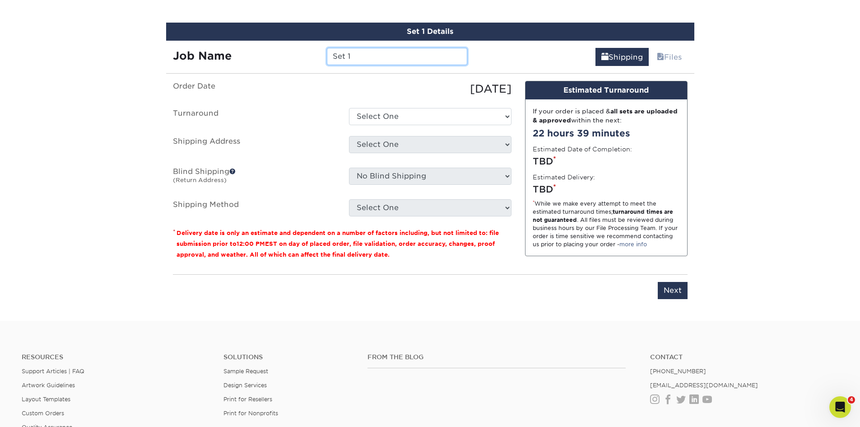
click at [351, 53] on input "Set 1" at bounding box center [397, 56] width 140 height 17
drag, startPoint x: 367, startPoint y: 56, endPoint x: 235, endPoint y: 61, distance: 131.5
click at [235, 61] on div "Job Name Set 1" at bounding box center [320, 56] width 308 height 17
click at [378, 59] on input "Set 1" at bounding box center [397, 56] width 140 height 17
click at [374, 62] on input "Set 1" at bounding box center [397, 56] width 140 height 17
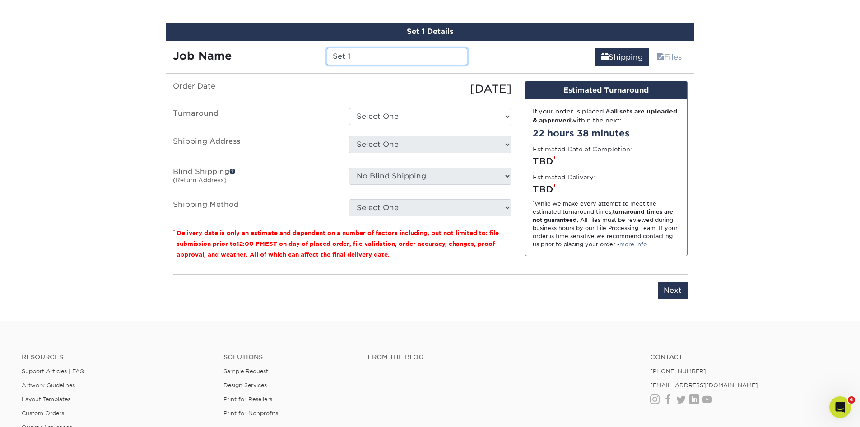
click at [374, 62] on input "Set 1" at bounding box center [397, 56] width 140 height 17
click at [393, 56] on input "Set 1" at bounding box center [397, 56] width 140 height 17
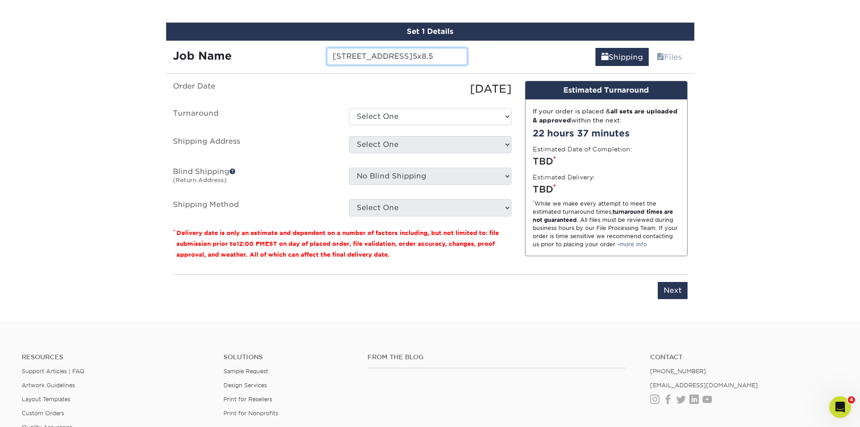
scroll to position [0, 41]
type input "[STREET_ADDRESS]5x8.5"
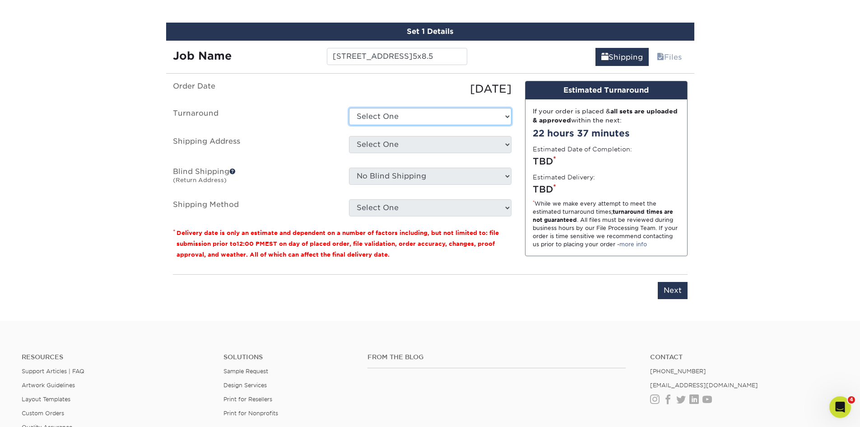
click at [382, 113] on select "Select One 2-4 Business Days 2 Day Next Business Day" at bounding box center [430, 116] width 163 height 17
select select "ec37b232-2e64-4890-8953-b30f9e54d59d"
click at [349, 108] on select "Select One 2-4 Business Days 2 Day Next Business Day" at bounding box center [430, 116] width 163 height 17
click at [372, 141] on select "Select One B&B Services Bob's Amex Camarillo Cerritos Costa Mesa DAUM South Bay…" at bounding box center [430, 144] width 163 height 17
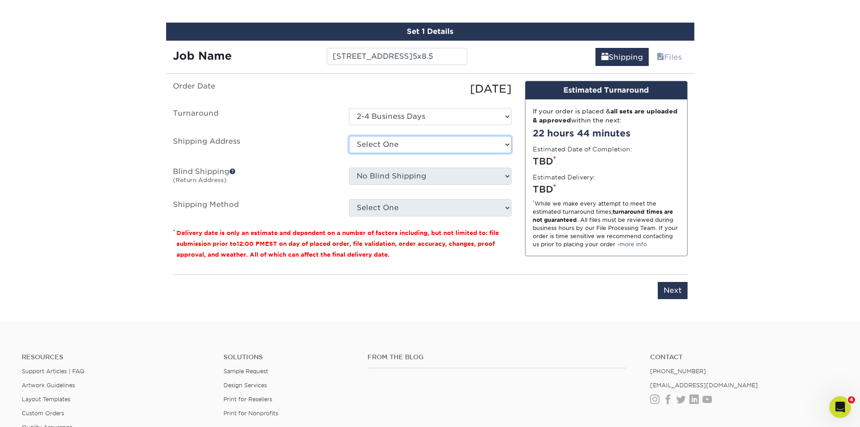
select select "10188"
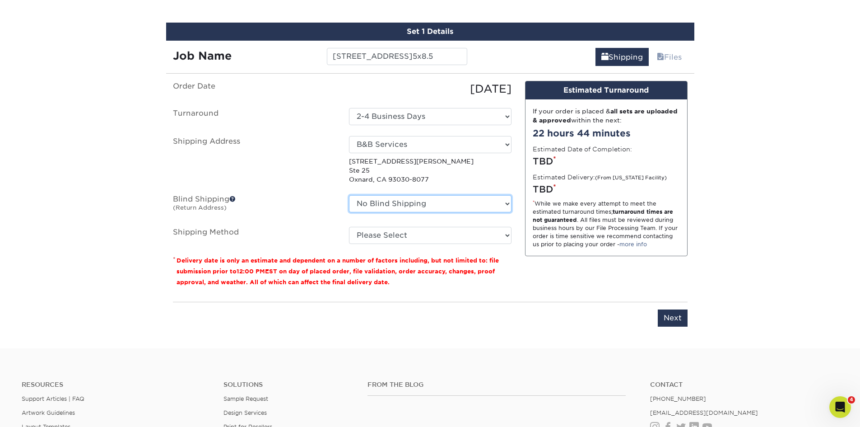
click at [377, 203] on select "No Blind Shipping B&B Services Bob's Amex Camarillo Cerritos Costa Mesa DAUM So…" at bounding box center [430, 203] width 163 height 17
select select "10188"
click at [349, 195] on select "No Blind Shipping B&B Services Bob's Amex Camarillo Cerritos Costa Mesa DAUM So…" at bounding box center [430, 203] width 163 height 17
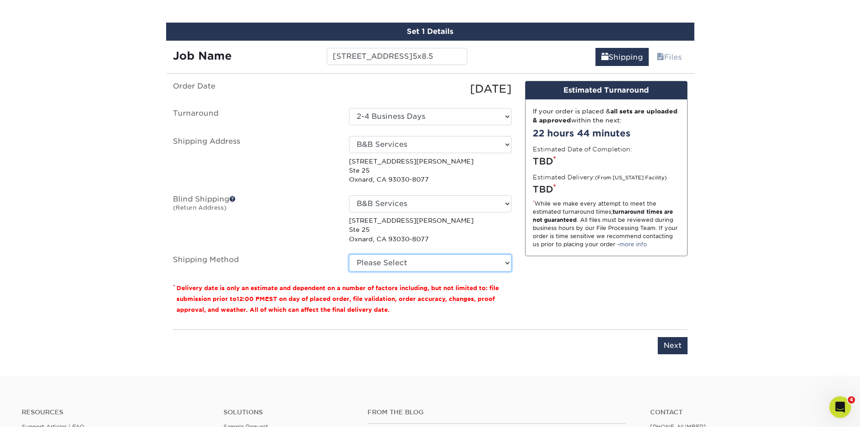
click at [402, 263] on select "Please Select Ground Shipping (+$35.76) 3 Day Shipping Service (+$53.75) 2 Day …" at bounding box center [430, 262] width 163 height 17
select select "03"
click at [349, 254] on select "Please Select Ground Shipping (+$35.76) 3 Day Shipping Service (+$53.75) 2 Day …" at bounding box center [430, 262] width 163 height 17
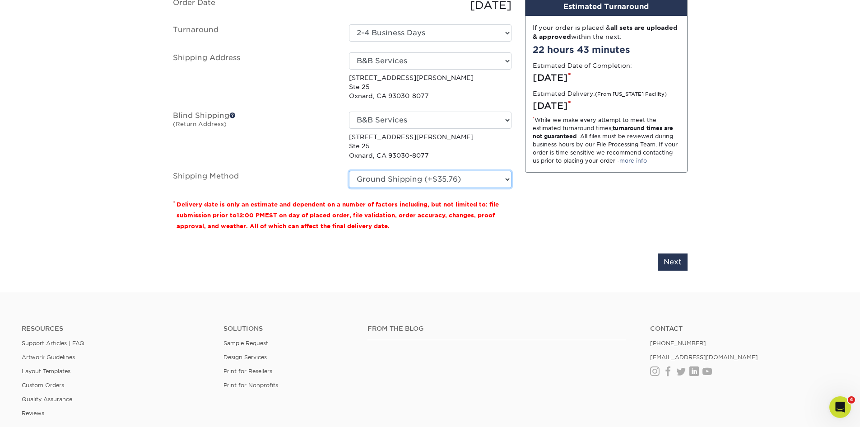
scroll to position [595, 0]
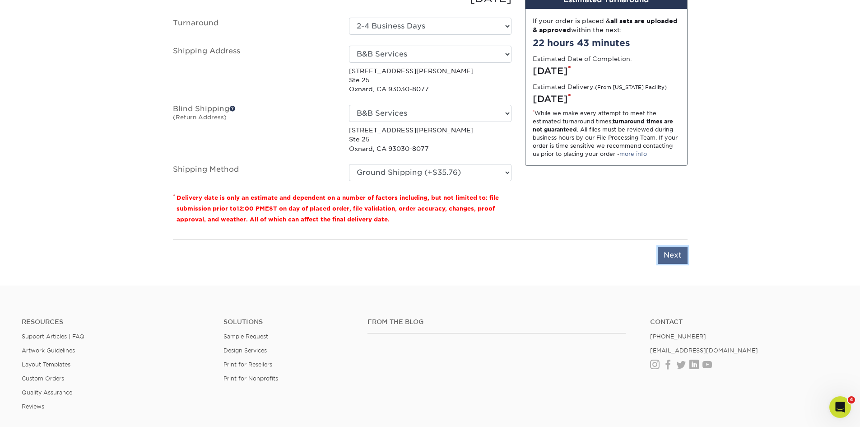
click at [672, 252] on input "Next" at bounding box center [673, 255] width 30 height 17
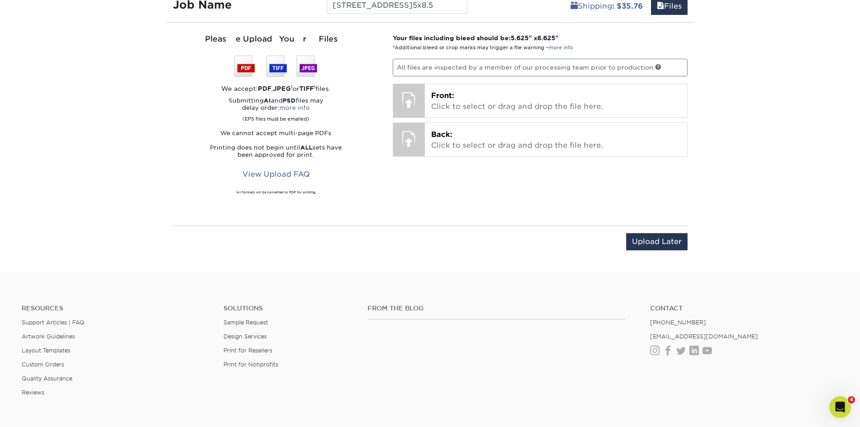
scroll to position [459, 0]
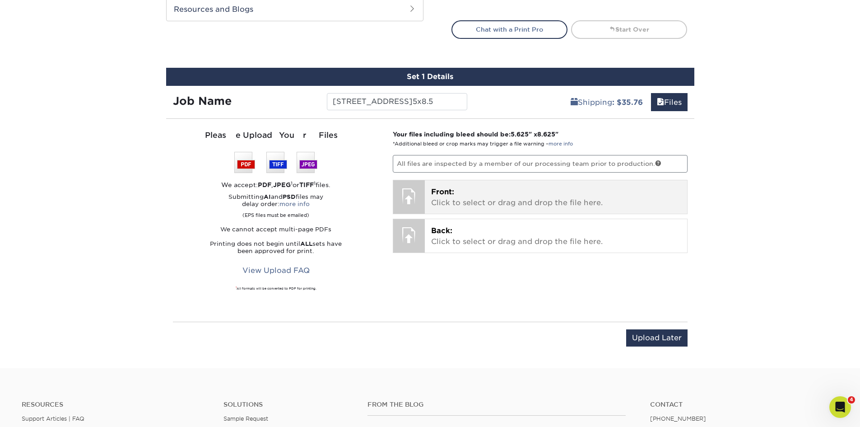
click at [456, 196] on p "Front: Click to select or drag and drop the file here." at bounding box center [556, 198] width 250 height 22
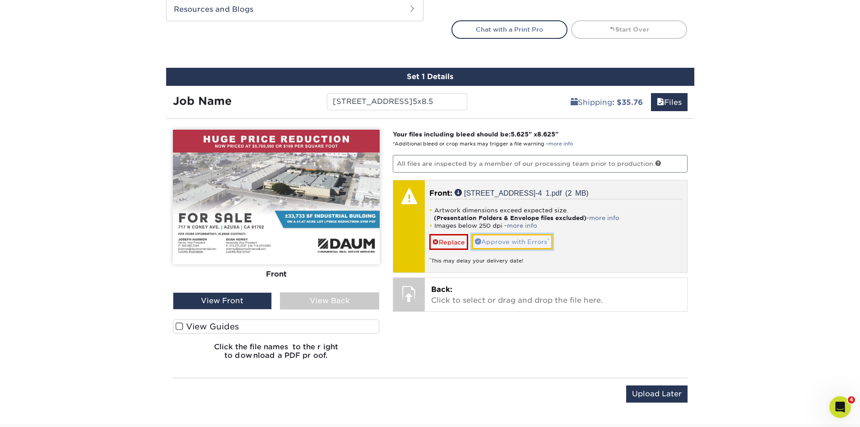
click at [491, 238] on link "Approve with Errors *" at bounding box center [512, 241] width 81 height 15
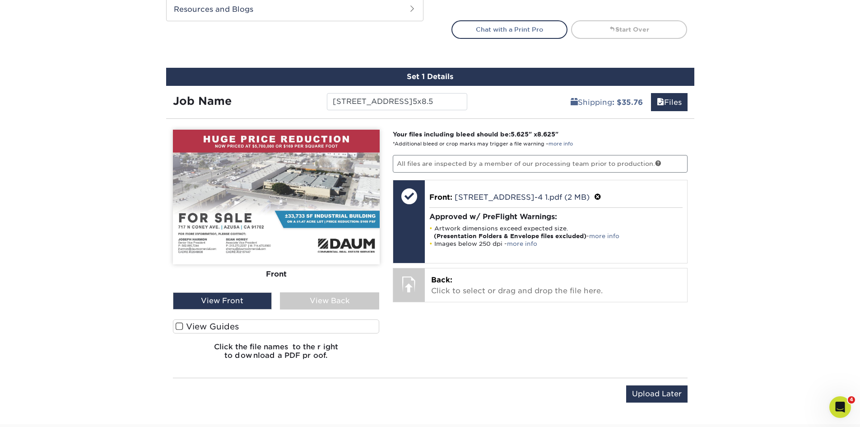
click at [176, 330] on span at bounding box center [180, 326] width 8 height 9
click at [0, 0] on input "View Guides" at bounding box center [0, 0] width 0 height 0
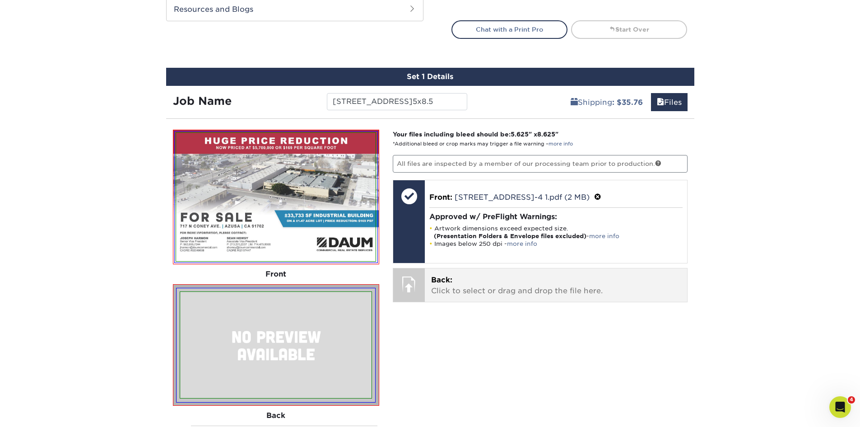
click at [448, 282] on span "Back:" at bounding box center [441, 280] width 21 height 9
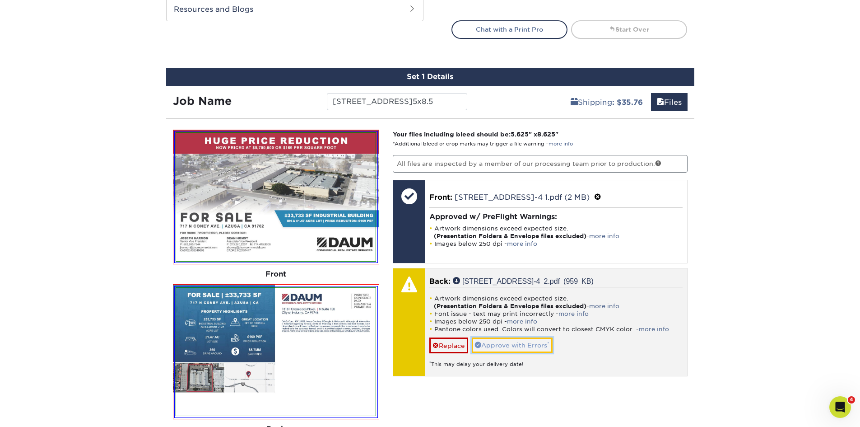
click at [494, 346] on link "Approve with Errors *" at bounding box center [512, 344] width 81 height 15
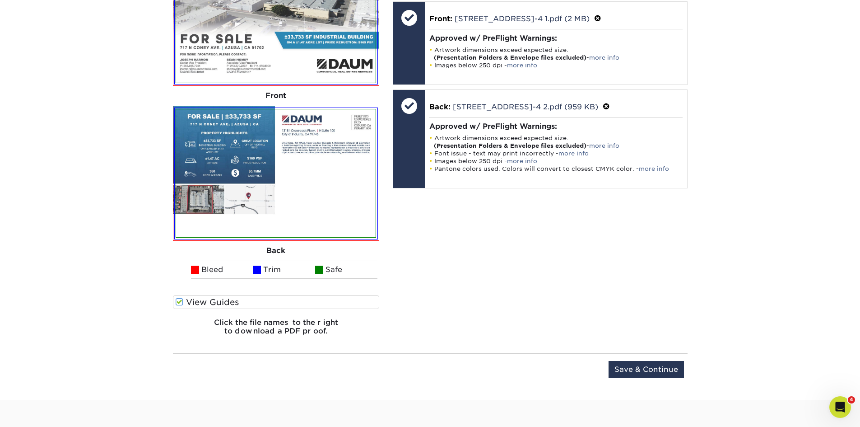
scroll to position [640, 0]
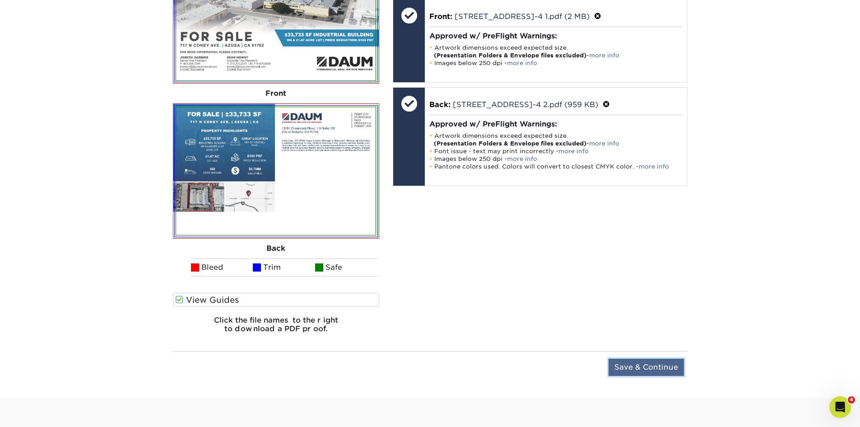
click at [649, 360] on input "Save & Continue" at bounding box center [646, 367] width 75 height 17
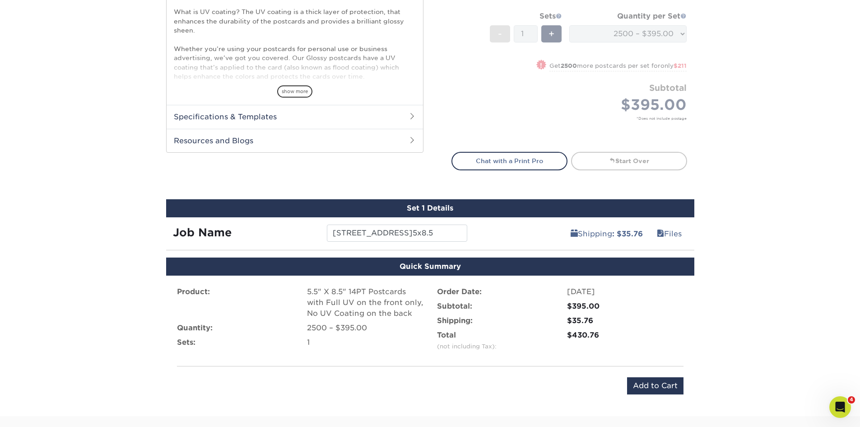
scroll to position [361, 0]
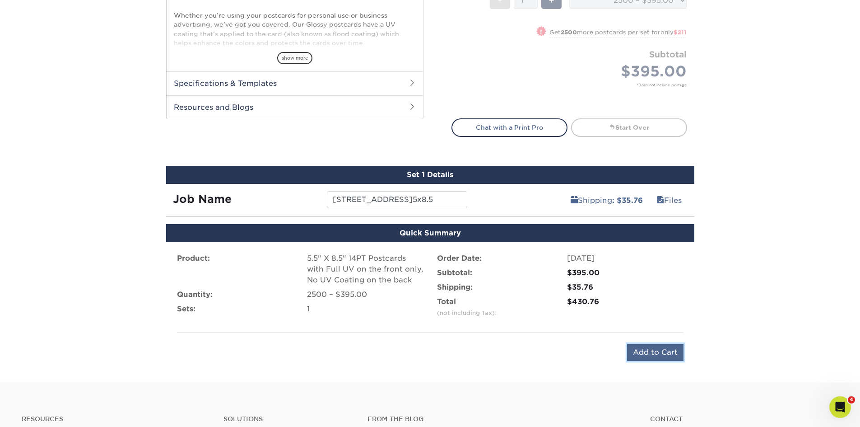
click at [637, 350] on input "Add to Cart" at bounding box center [655, 352] width 56 height 17
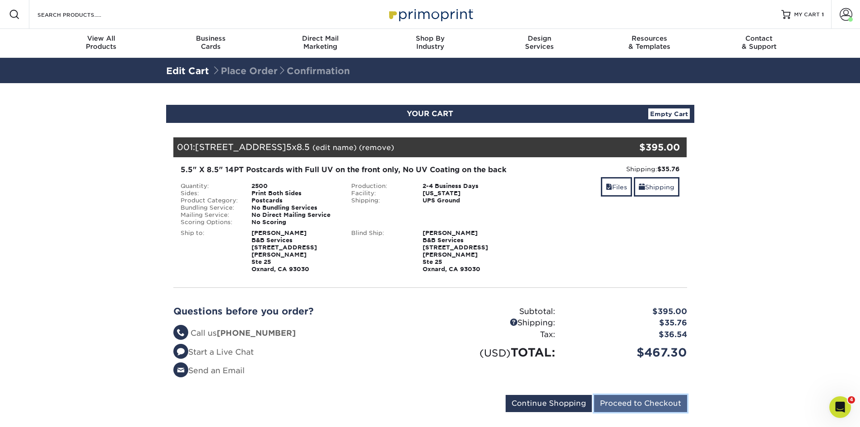
click at [661, 397] on input "Proceed to Checkout" at bounding box center [640, 403] width 93 height 17
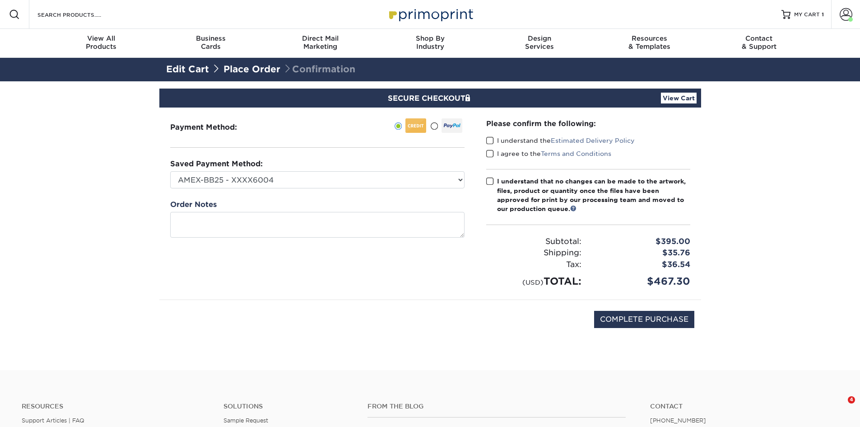
drag, startPoint x: 485, startPoint y: 140, endPoint x: 488, endPoint y: 148, distance: 8.9
click at [485, 140] on div "Please confirm the following: I understand the Estimated Delivery Policy I agre…" at bounding box center [589, 203] width 226 height 192
click at [490, 141] on span at bounding box center [490, 140] width 8 height 9
click at [0, 0] on input "I understand the Estimated Delivery Policy" at bounding box center [0, 0] width 0 height 0
click at [490, 150] on span at bounding box center [490, 154] width 8 height 9
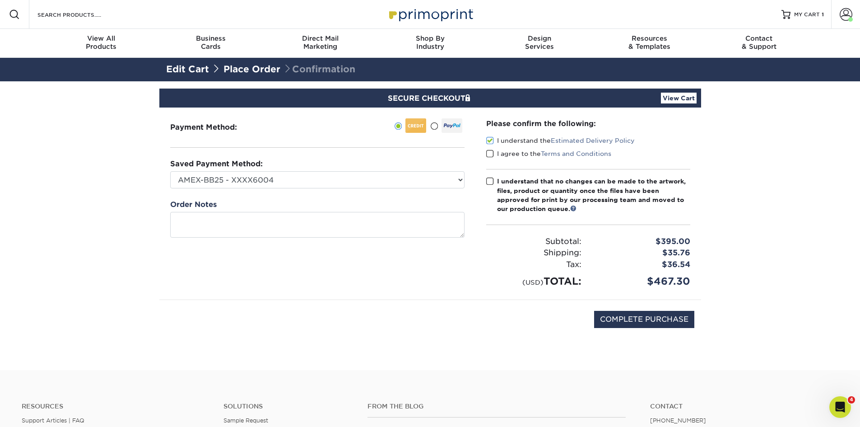
click at [0, 0] on input "I agree to the Terms and Conditions" at bounding box center [0, 0] width 0 height 0
click at [492, 179] on span at bounding box center [490, 181] width 8 height 9
click at [0, 0] on input "I understand that no changes can be made to the artwork, files, product or quan…" at bounding box center [0, 0] width 0 height 0
click at [621, 318] on input "COMPLETE PURCHASE" at bounding box center [644, 319] width 100 height 17
type input "PROCESSING, PLEASE WAIT..."
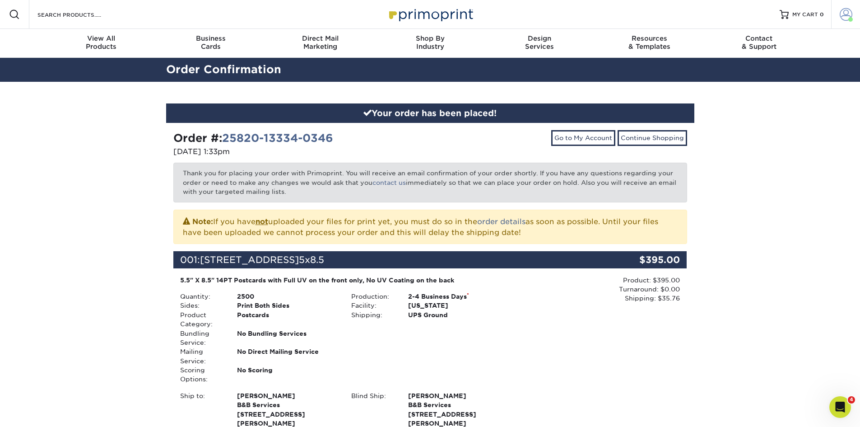
click at [846, 13] on span at bounding box center [846, 14] width 13 height 13
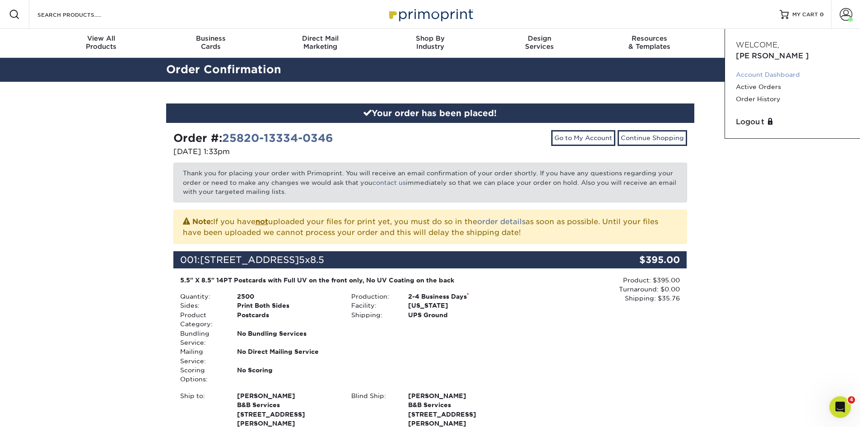
click at [787, 69] on link "Account Dashboard" at bounding box center [792, 75] width 113 height 12
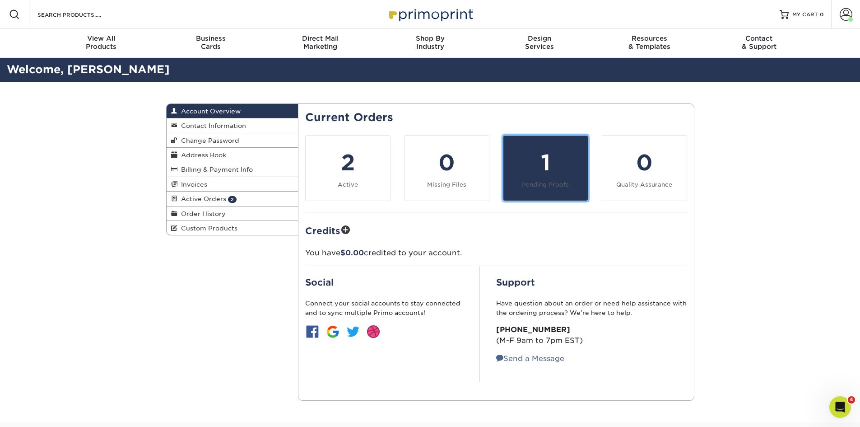
click at [538, 145] on link "1 Pending Proofs" at bounding box center [545, 168] width 85 height 66
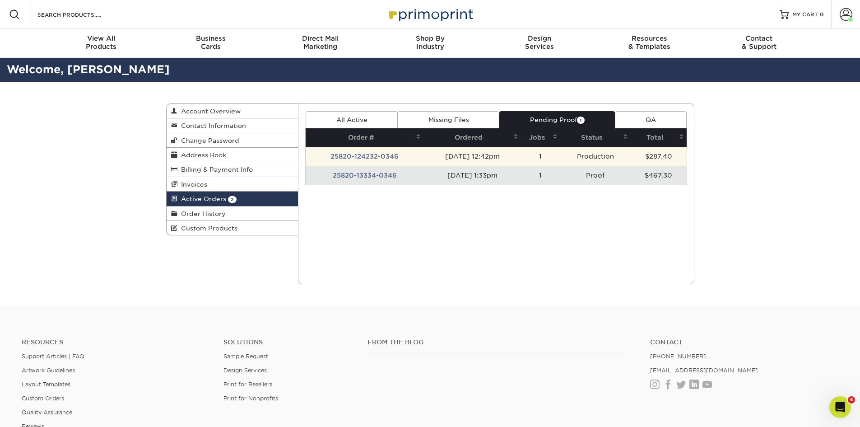
click at [469, 161] on td "[DATE] 12:42pm" at bounding box center [472, 156] width 97 height 19
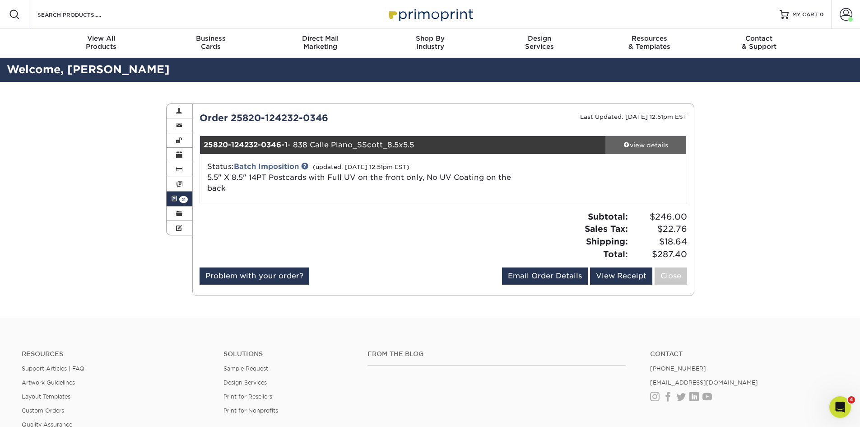
click at [637, 144] on div "view details" at bounding box center [646, 144] width 81 height 9
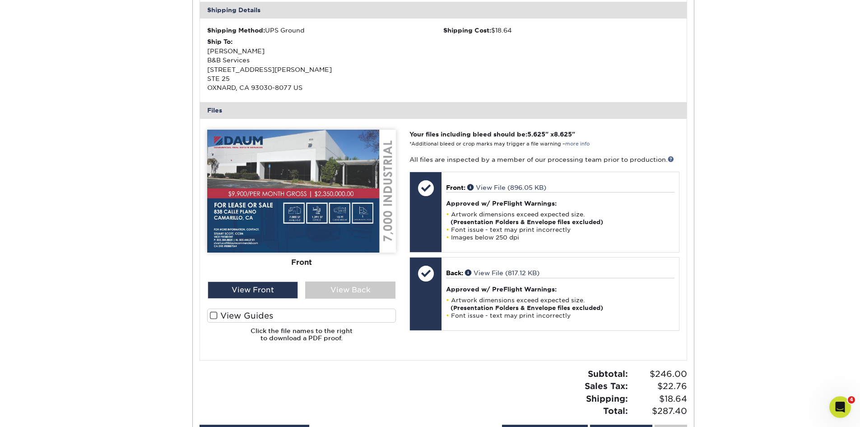
scroll to position [316, 0]
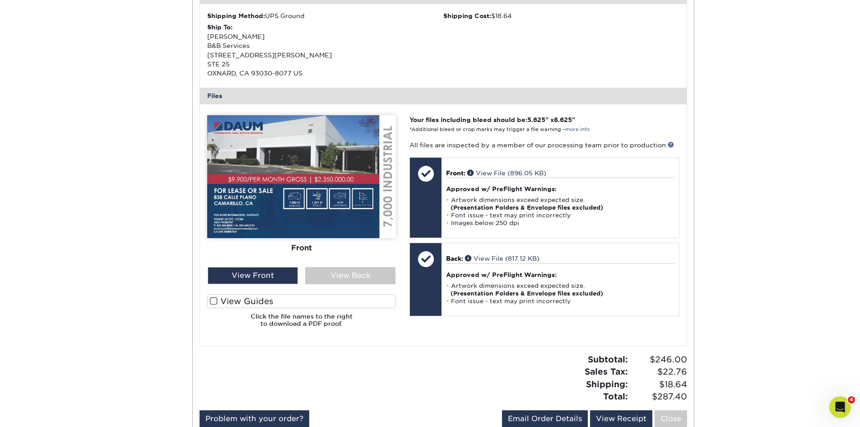
click at [214, 298] on span at bounding box center [214, 301] width 8 height 9
click at [0, 0] on input "View Guides" at bounding box center [0, 0] width 0 height 0
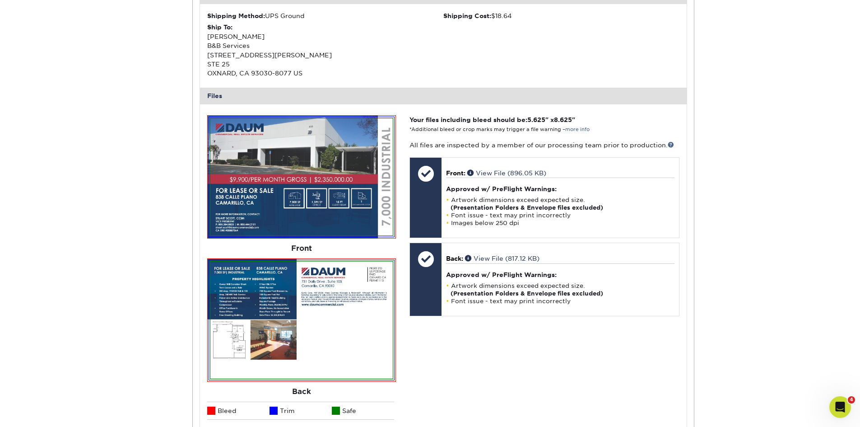
click at [248, 322] on img at bounding box center [301, 320] width 182 height 117
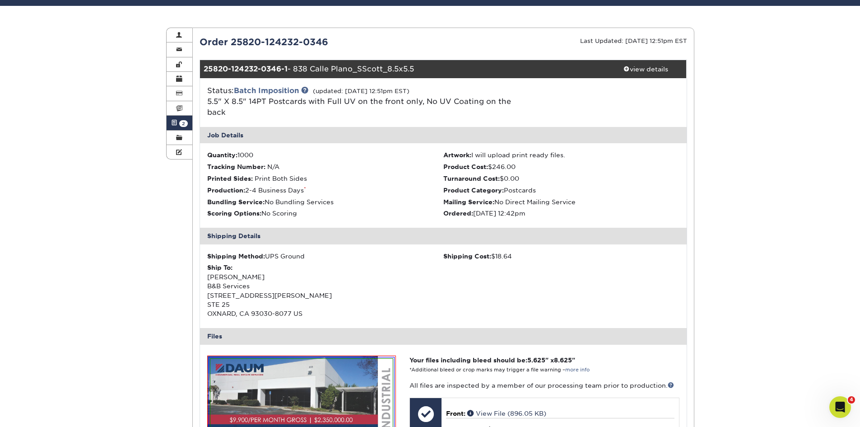
scroll to position [0, 0]
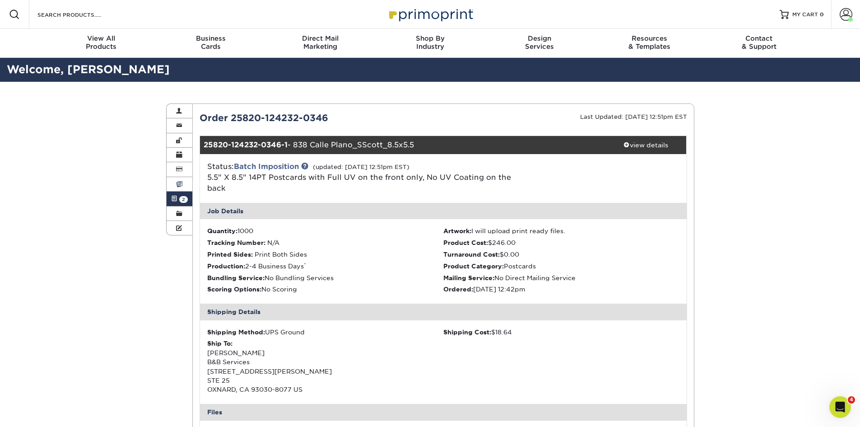
click at [184, 185] on link "Invoices" at bounding box center [180, 184] width 26 height 14
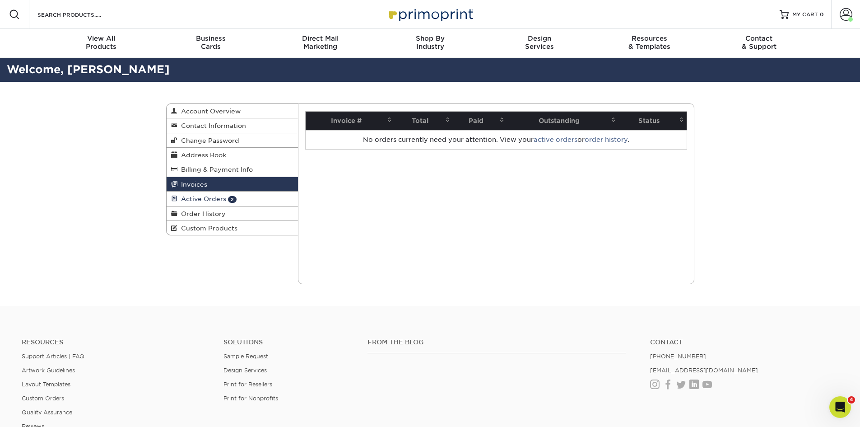
click at [194, 196] on span "Active Orders" at bounding box center [202, 198] width 49 height 7
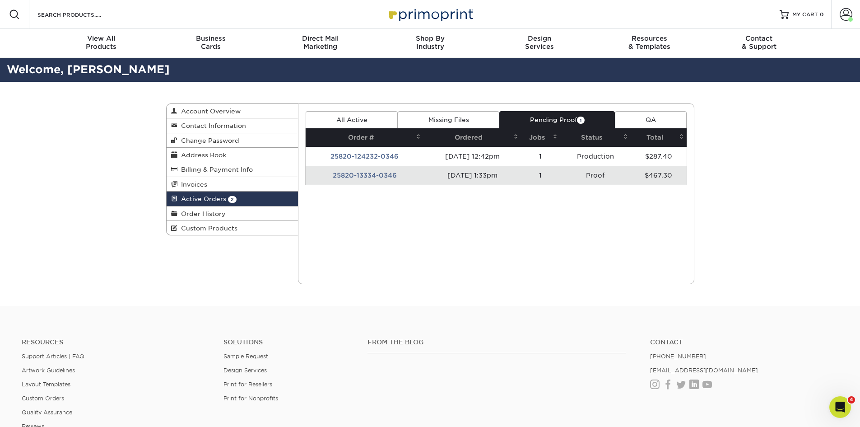
click at [437, 172] on td "[DATE] 1:33pm" at bounding box center [472, 175] width 97 height 19
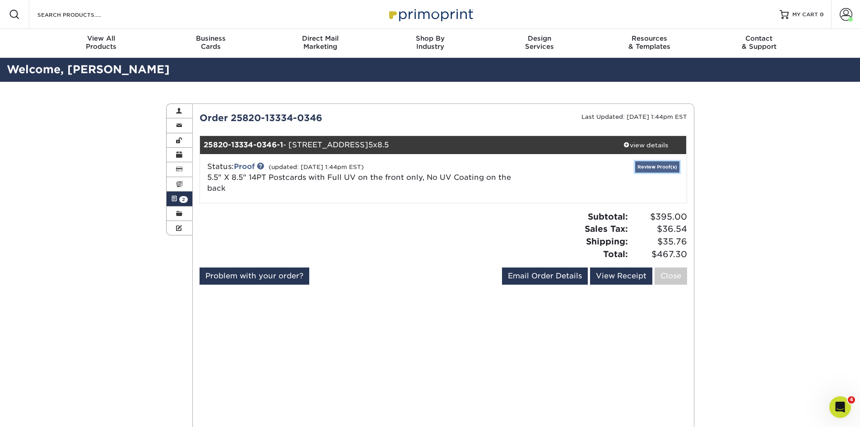
click at [643, 166] on link "Review Proof(s)" at bounding box center [657, 166] width 44 height 11
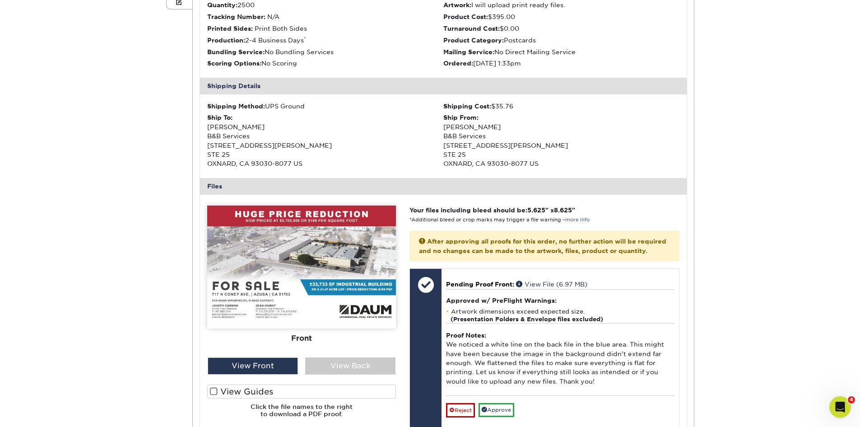
scroll to position [361, 0]
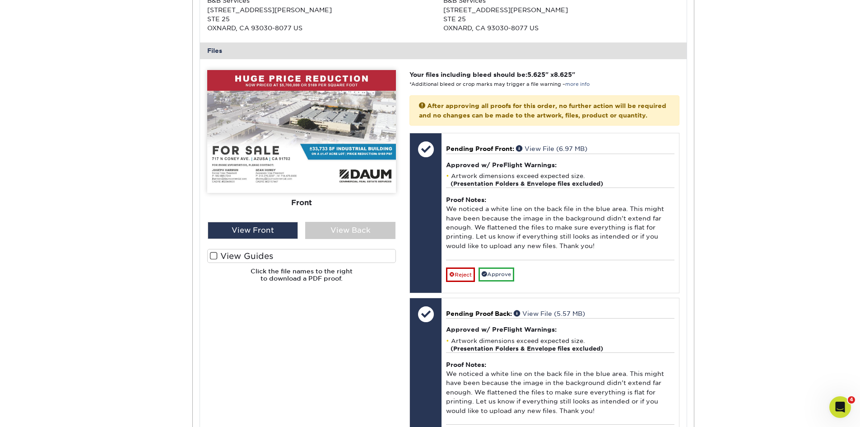
click at [213, 258] on span at bounding box center [214, 256] width 8 height 9
click at [0, 0] on input "View Guides" at bounding box center [0, 0] width 0 height 0
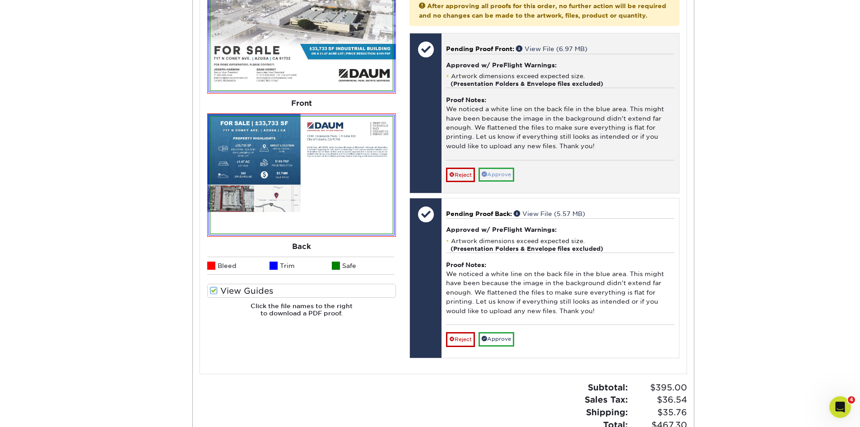
scroll to position [407, 0]
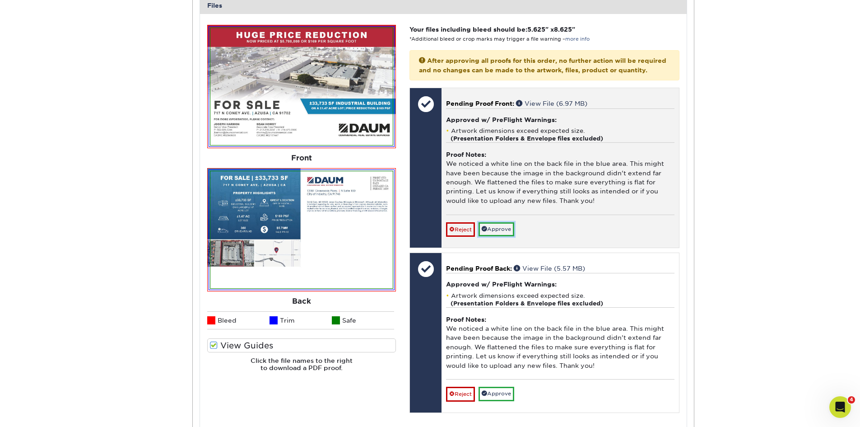
click at [489, 234] on link "Approve" at bounding box center [497, 229] width 36 height 14
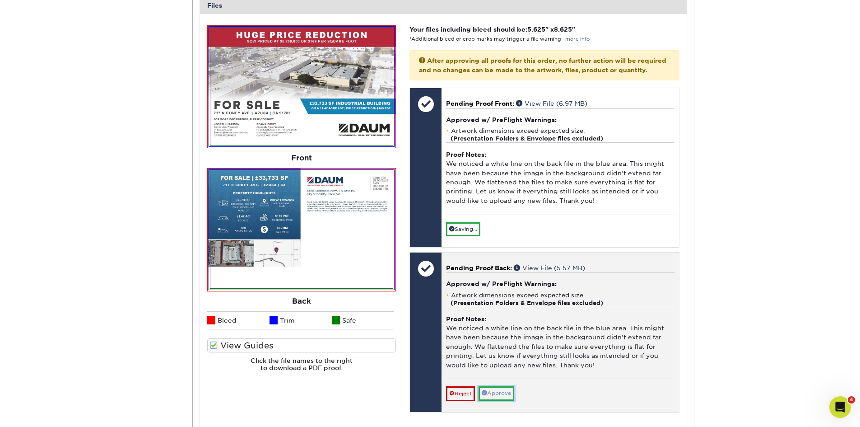
click at [504, 400] on link "Approve" at bounding box center [497, 393] width 36 height 14
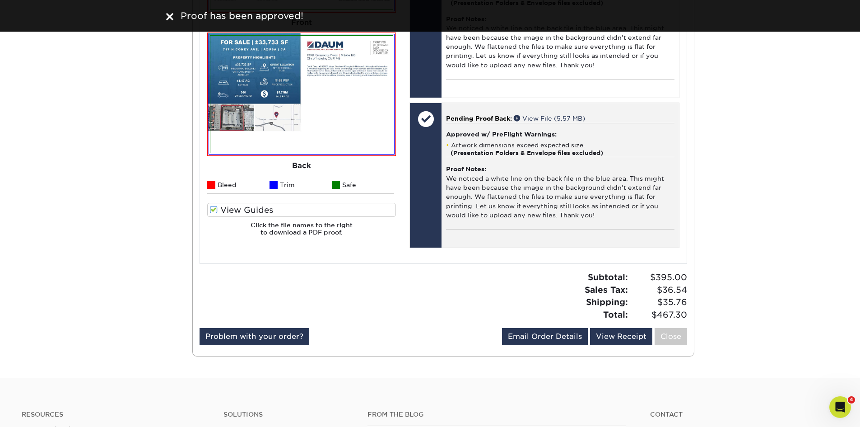
scroll to position [587, 0]
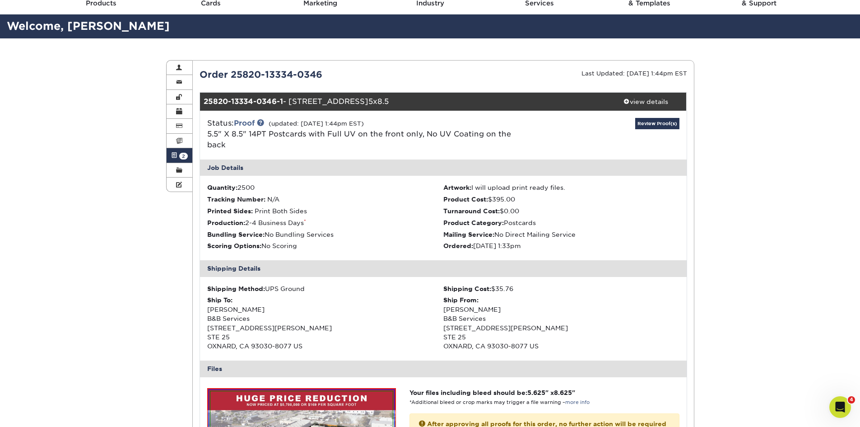
scroll to position [0, 0]
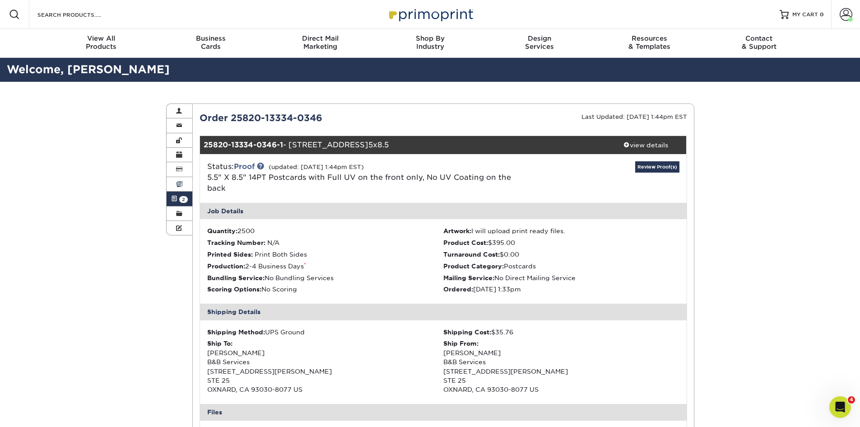
click at [185, 179] on link "Invoices" at bounding box center [180, 184] width 26 height 14
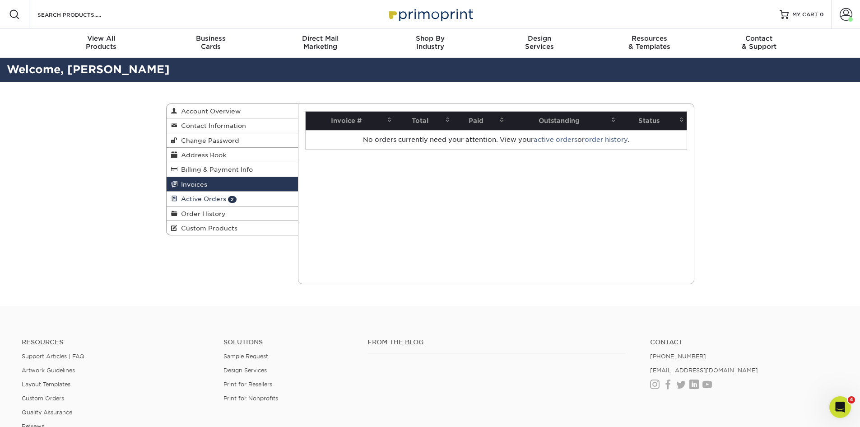
click at [183, 193] on link "Active Orders 2" at bounding box center [233, 199] width 132 height 14
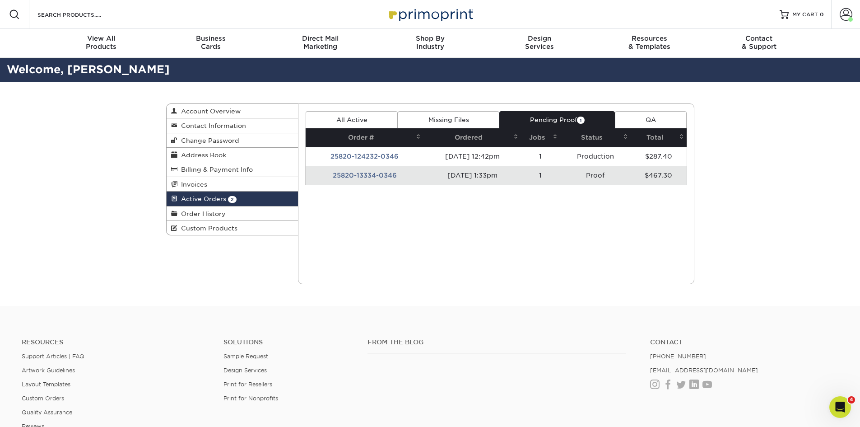
click at [356, 178] on td "25820-13334-0346" at bounding box center [365, 175] width 118 height 19
click at [356, 178] on div "Active Orders Account Overview Contact Information Change Password Address Book…" at bounding box center [430, 194] width 542 height 224
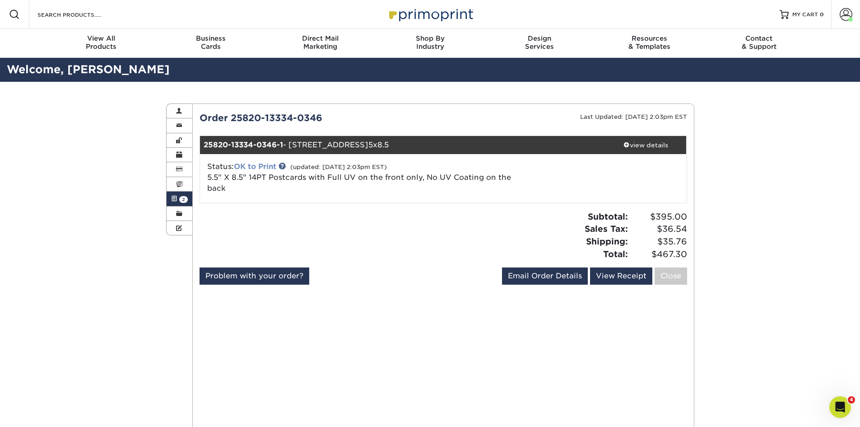
click at [268, 165] on link "OK to Print" at bounding box center [255, 166] width 42 height 9
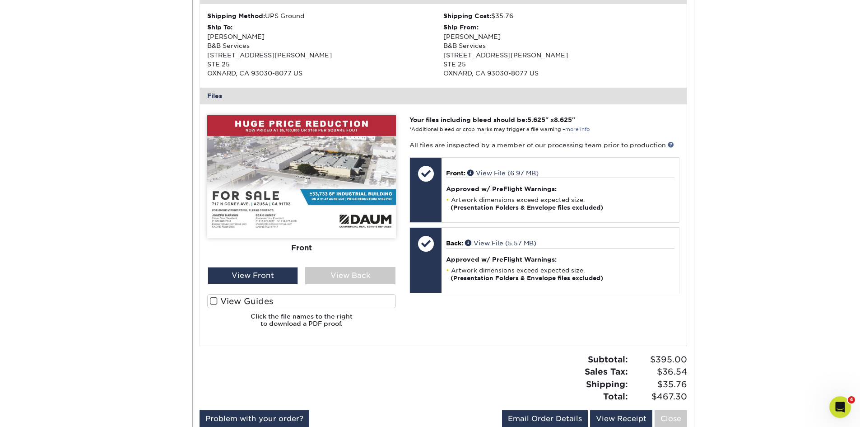
scroll to position [452, 0]
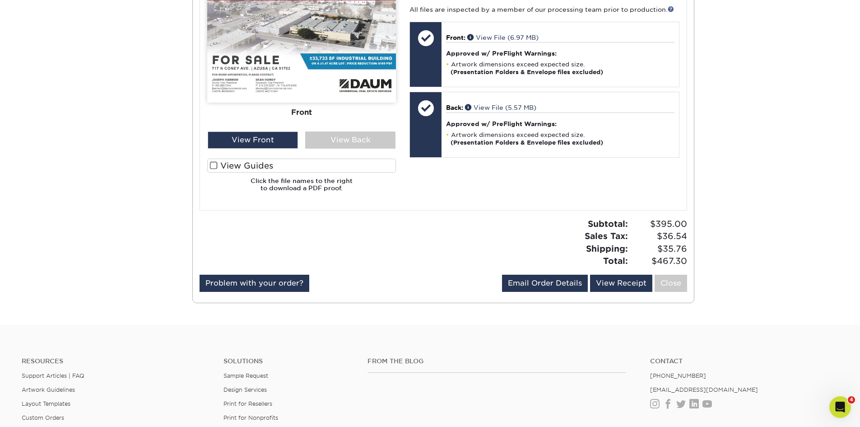
click at [224, 169] on label "View Guides" at bounding box center [301, 166] width 189 height 14
click at [0, 0] on input "View Guides" at bounding box center [0, 0] width 0 height 0
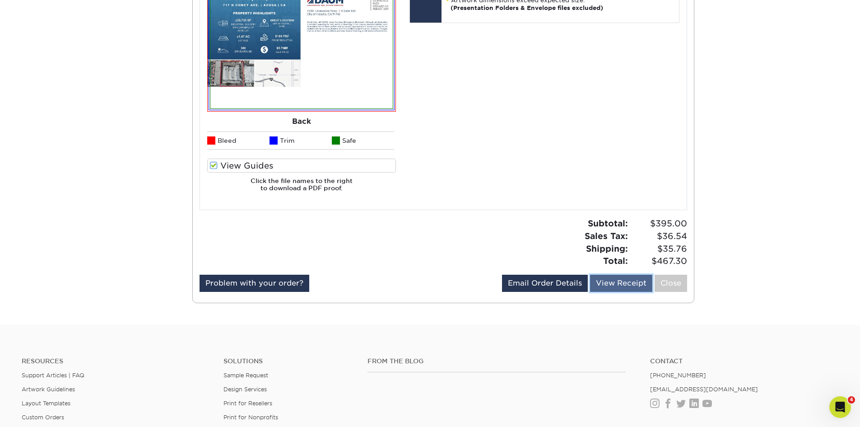
click at [626, 279] on link "View Receipt" at bounding box center [621, 283] width 62 height 17
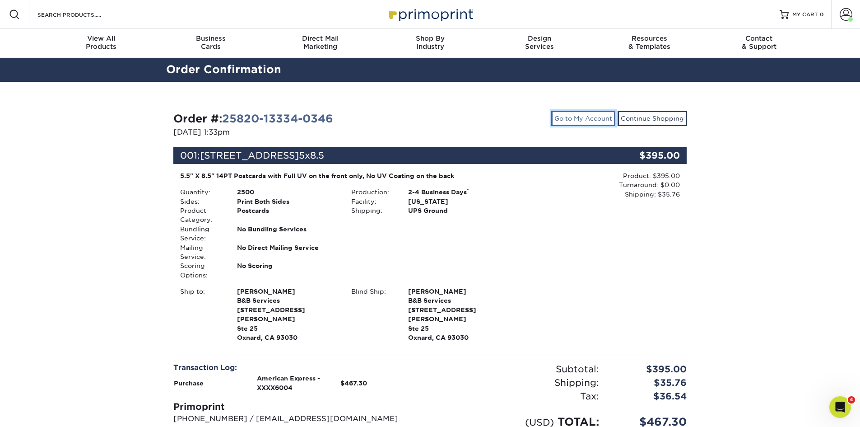
click at [573, 118] on link "Go to My Account" at bounding box center [583, 118] width 64 height 15
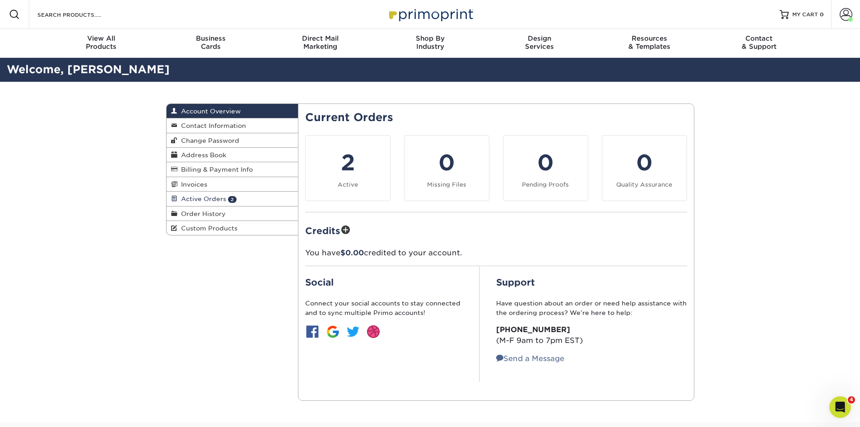
click at [243, 200] on link "Active Orders 2" at bounding box center [233, 199] width 132 height 14
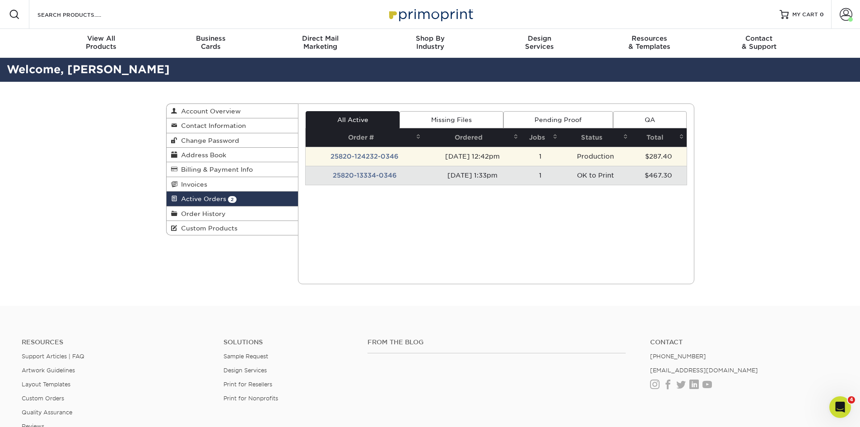
click at [493, 155] on td "[DATE] 12:42pm" at bounding box center [472, 156] width 97 height 19
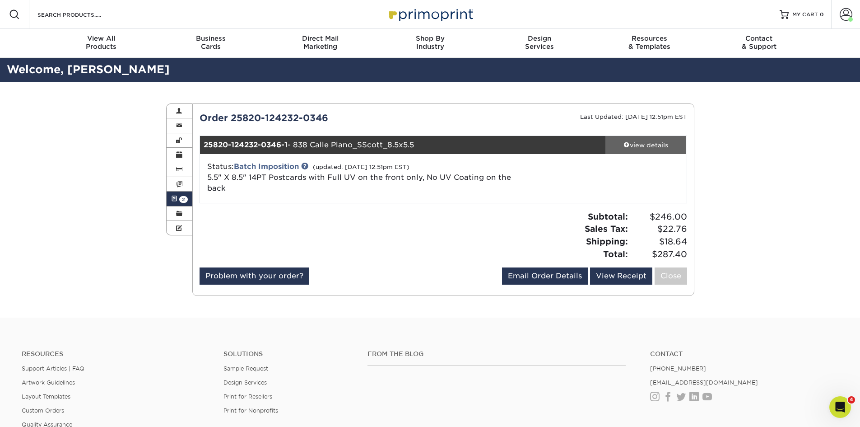
click at [654, 144] on div "view details" at bounding box center [646, 144] width 81 height 9
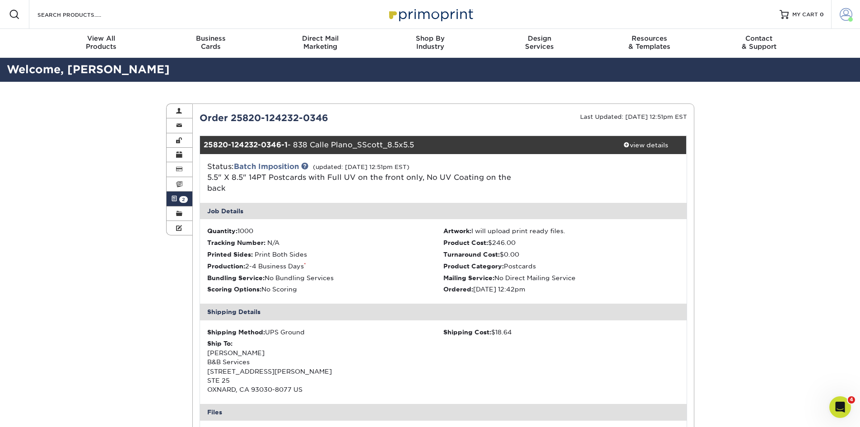
click at [838, 20] on link "Account" at bounding box center [846, 14] width 29 height 29
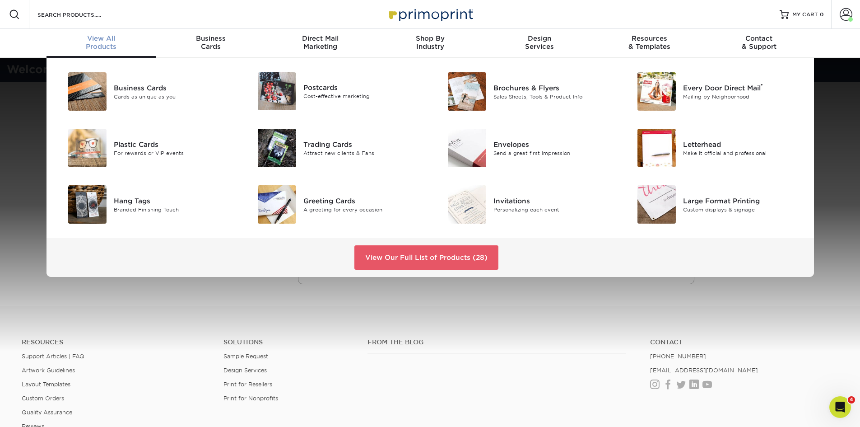
click at [92, 38] on span "View All" at bounding box center [102, 38] width 110 height 8
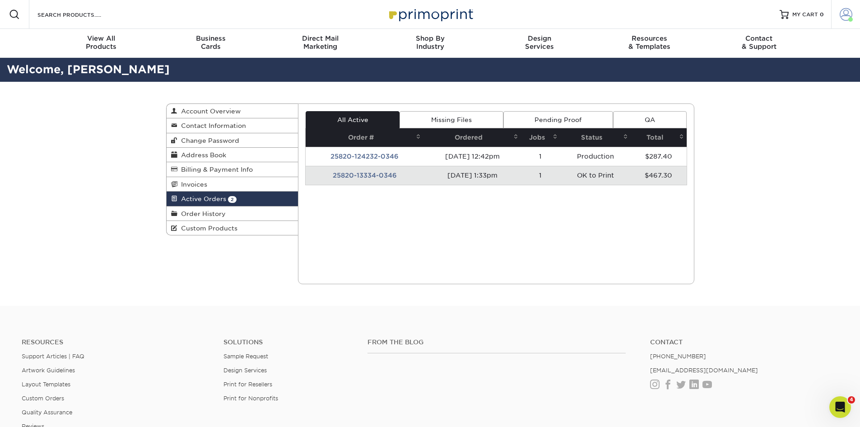
click at [841, 14] on span at bounding box center [846, 14] width 13 height 13
